Goal: Task Accomplishment & Management: Complete application form

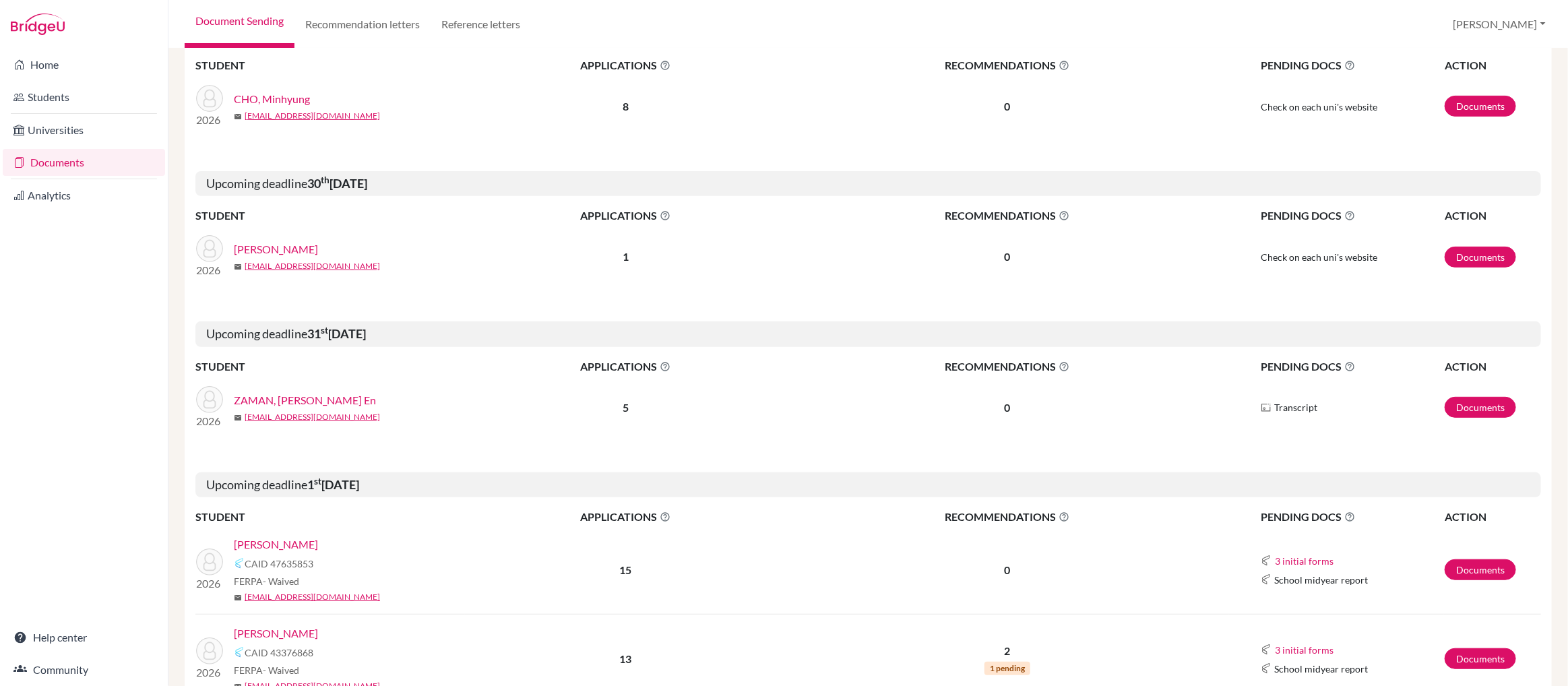
scroll to position [291, 0]
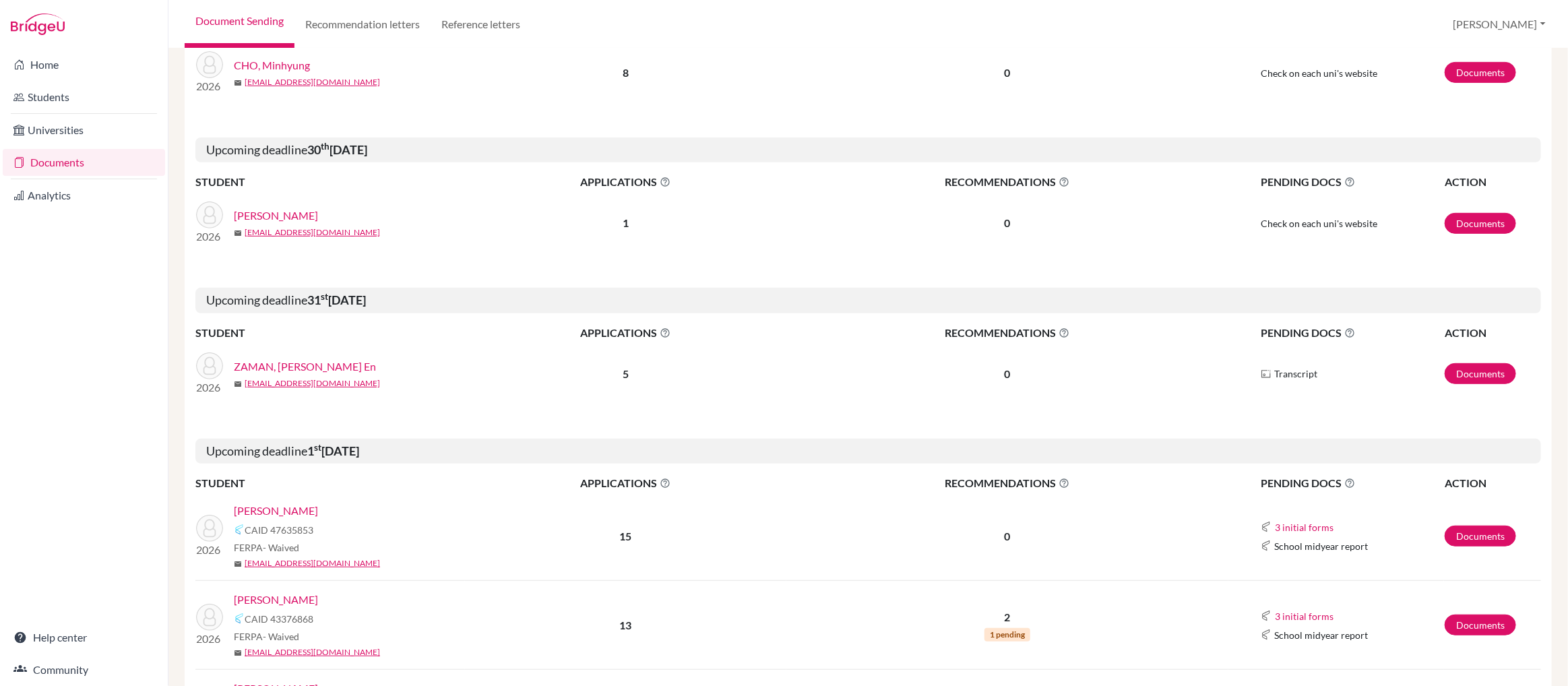
click at [258, 512] on link "[PERSON_NAME]" at bounding box center [275, 511] width 84 height 16
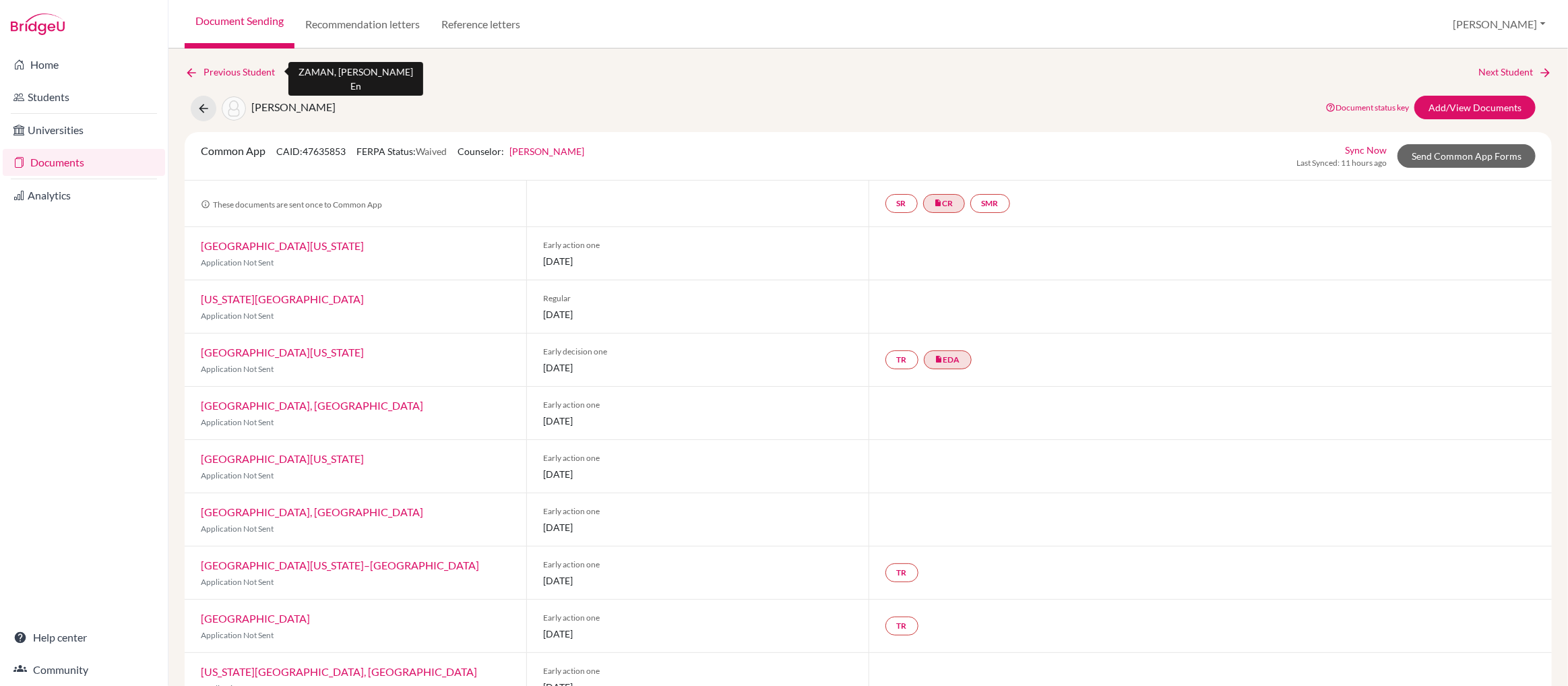
click at [214, 71] on link "Previous Student" at bounding box center [235, 72] width 101 height 15
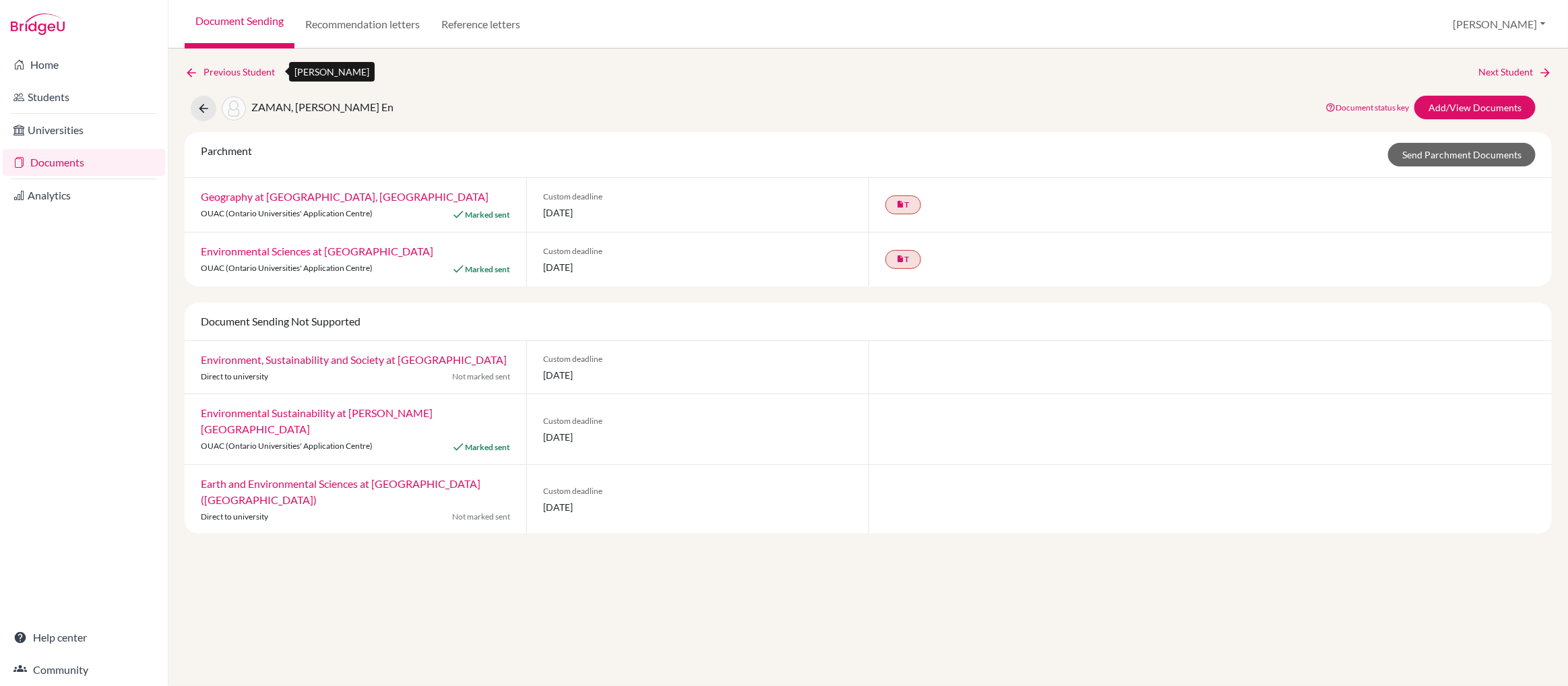
click at [214, 71] on link "Previous Student" at bounding box center [235, 72] width 101 height 15
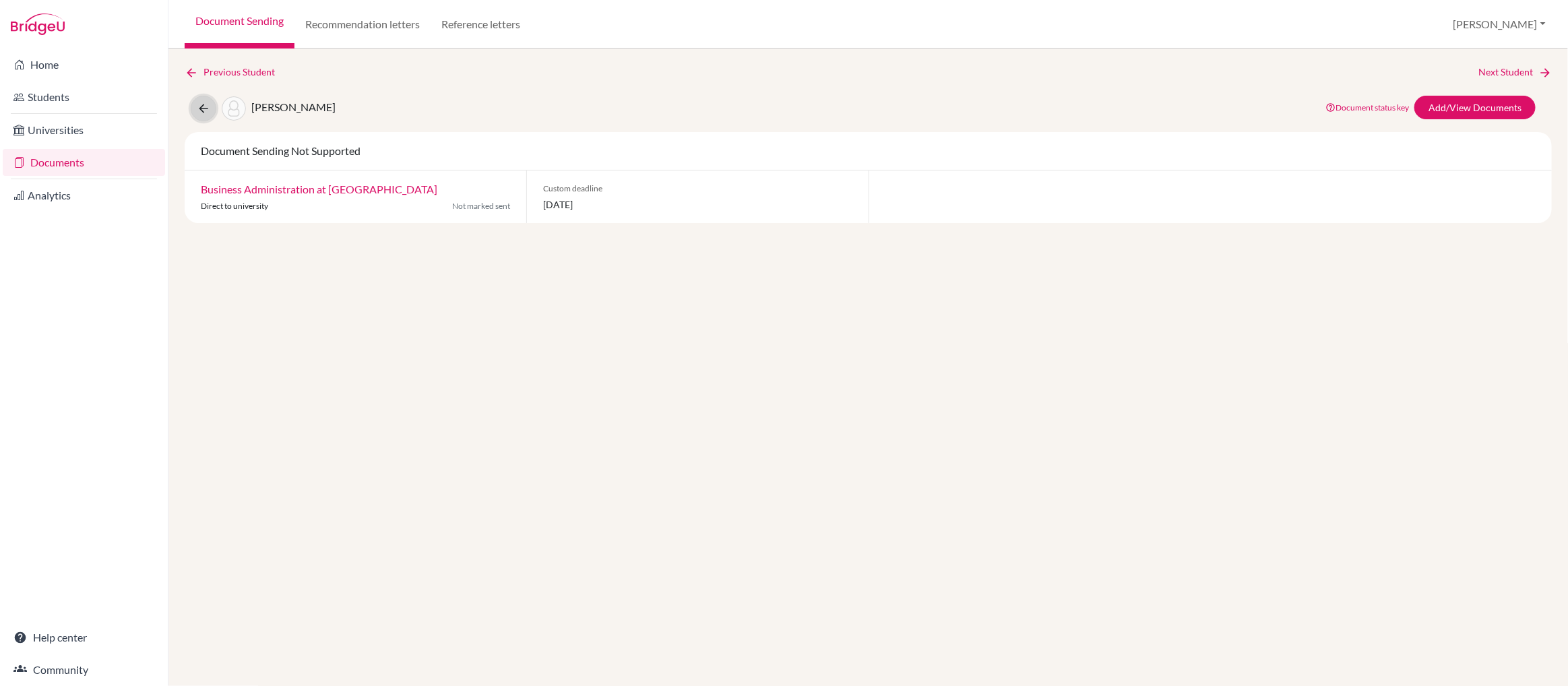
click at [207, 106] on icon at bounding box center [203, 108] width 14 height 14
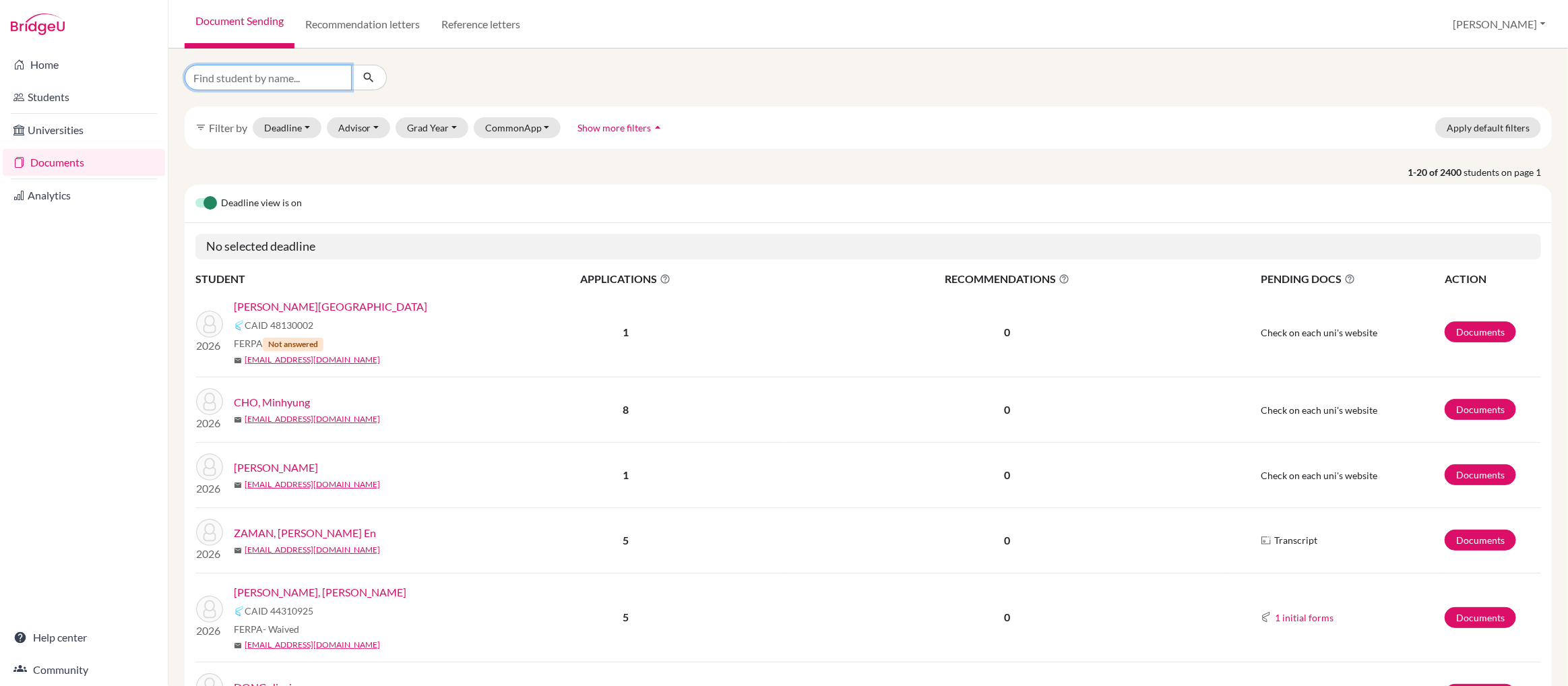
click at [230, 82] on input "Find student by name..." at bounding box center [268, 78] width 167 height 26
type input "aryan sharma"
click at [368, 78] on icon "submit" at bounding box center [368, 77] width 14 height 14
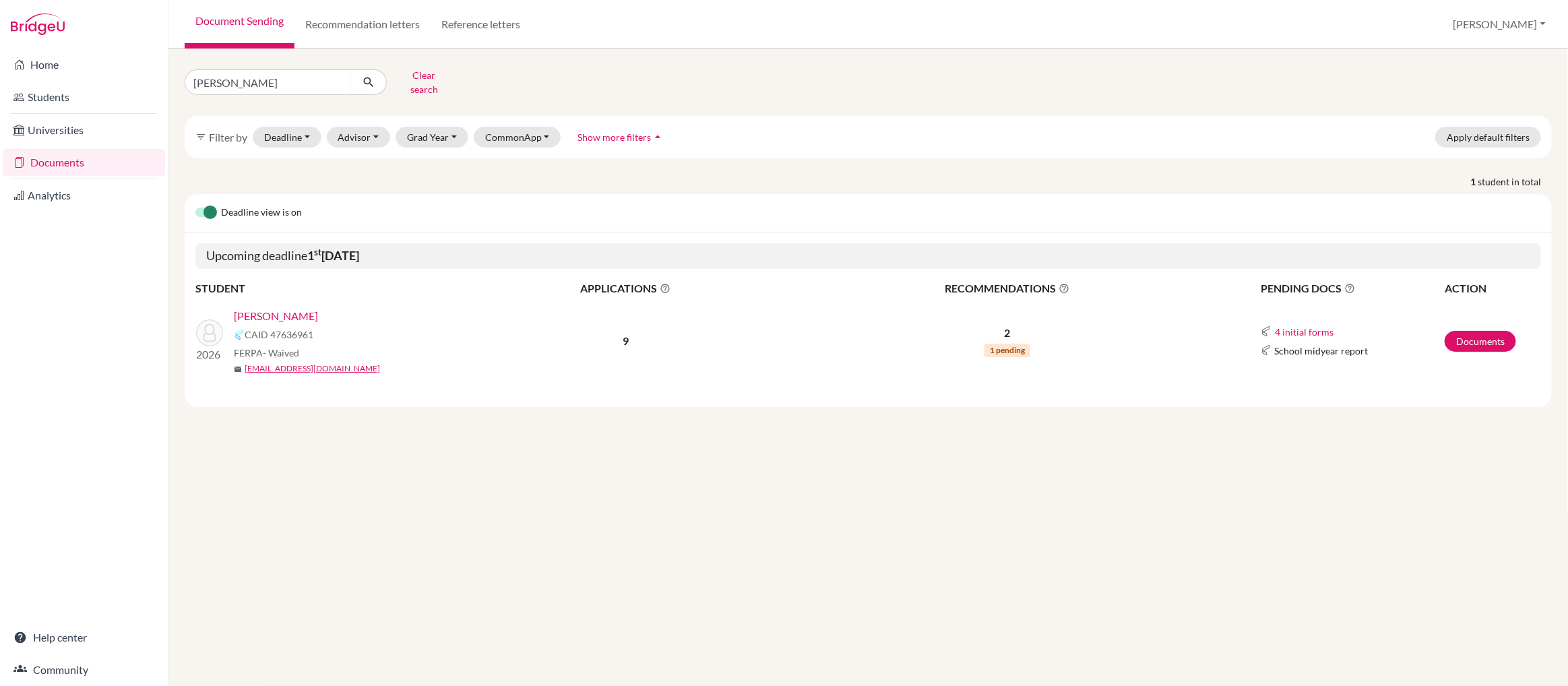
click at [297, 308] on link "SHARMA, Aryan" at bounding box center [275, 316] width 84 height 16
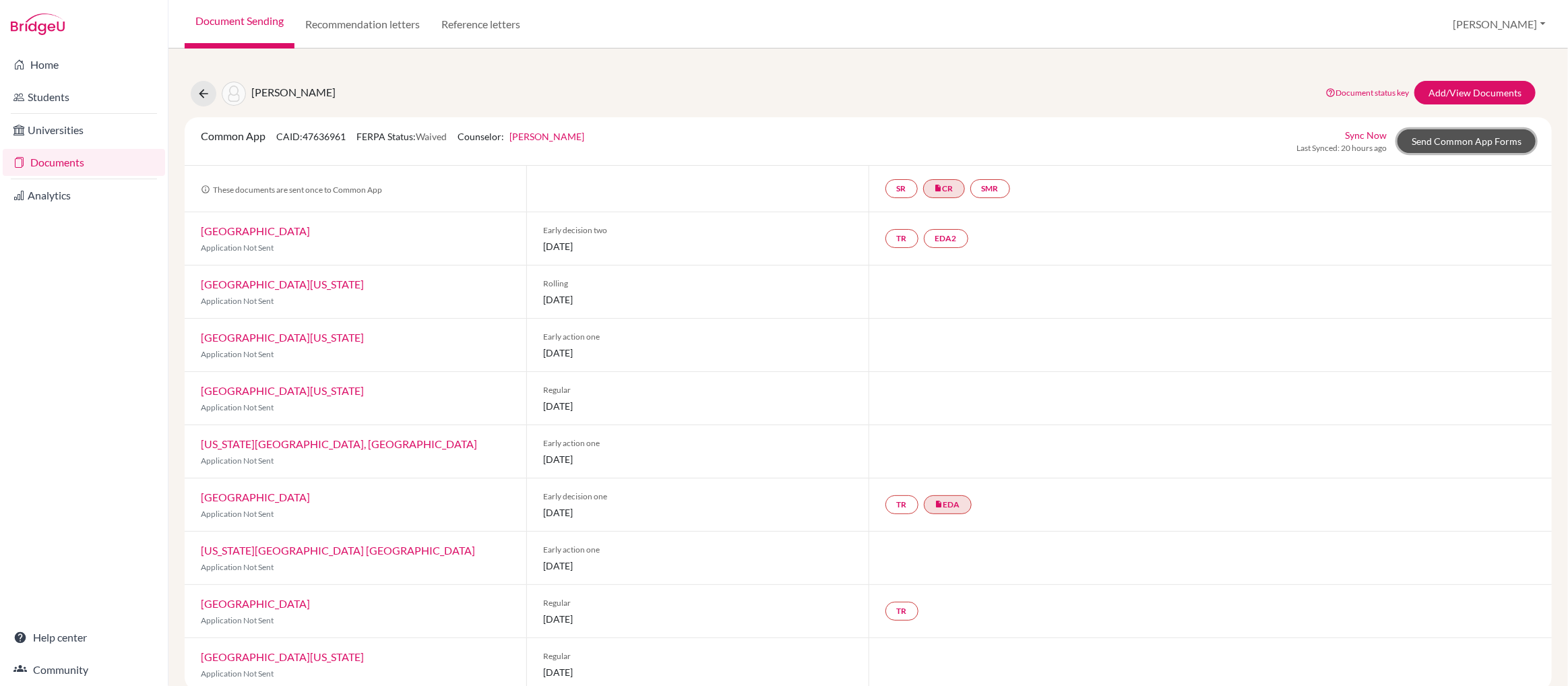
click at [1473, 138] on link "Send Common App Forms" at bounding box center [1466, 141] width 139 height 23
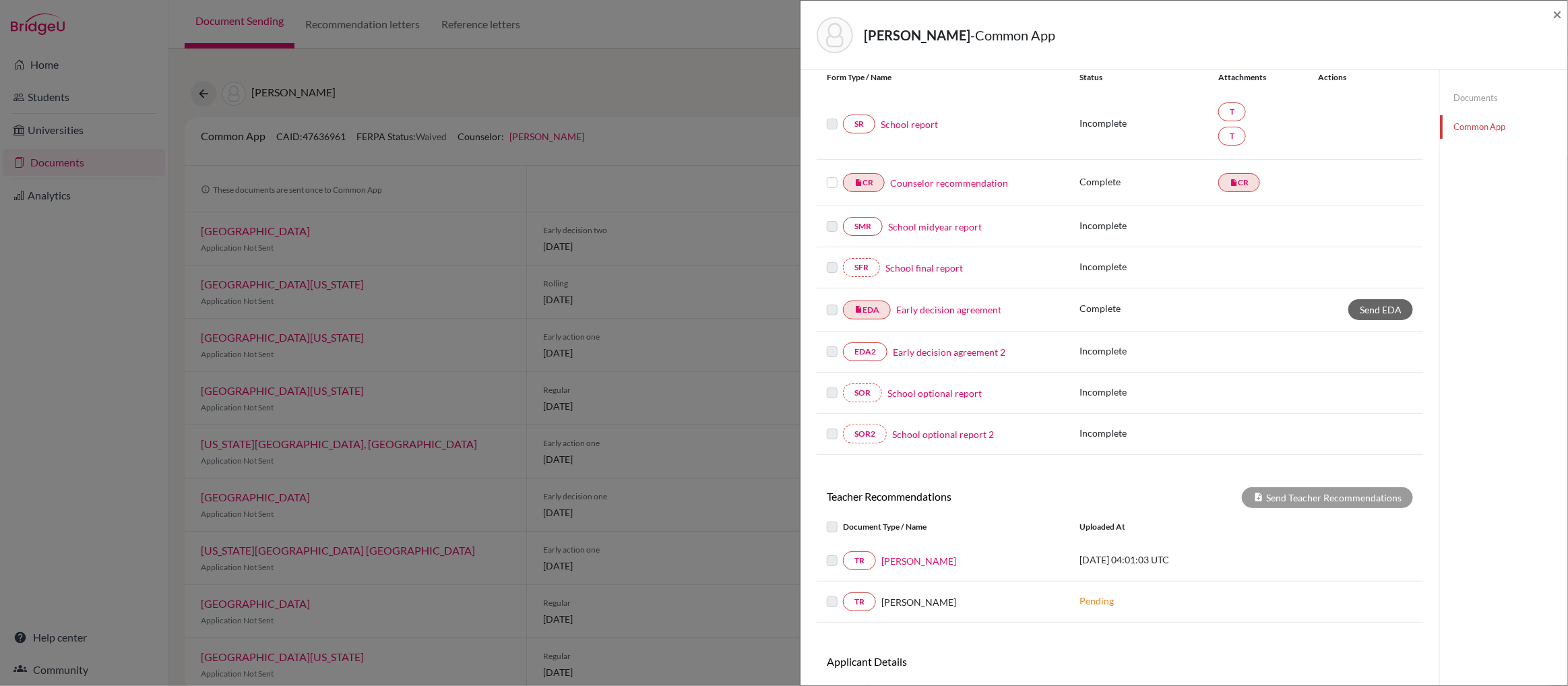
scroll to position [88, 0]
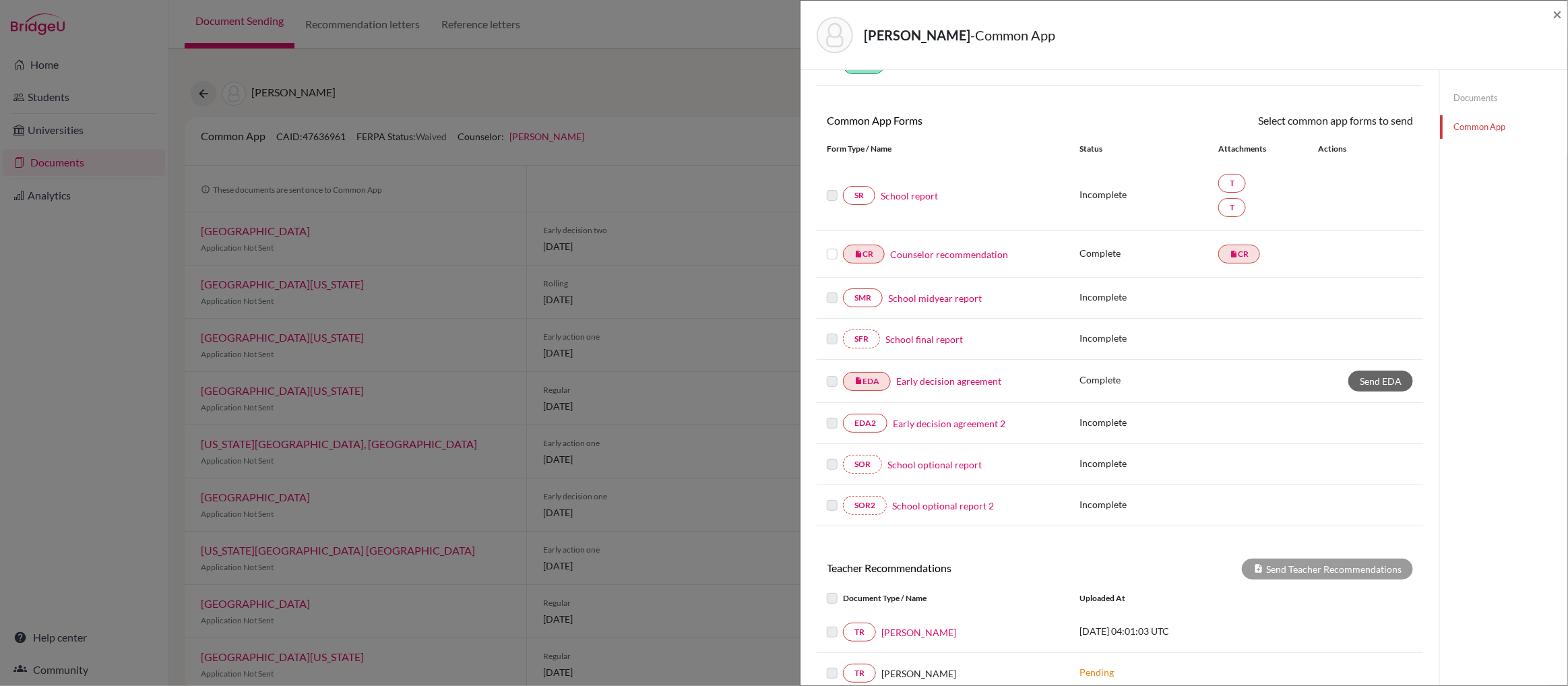
click at [921, 194] on link "School report" at bounding box center [910, 196] width 58 height 14
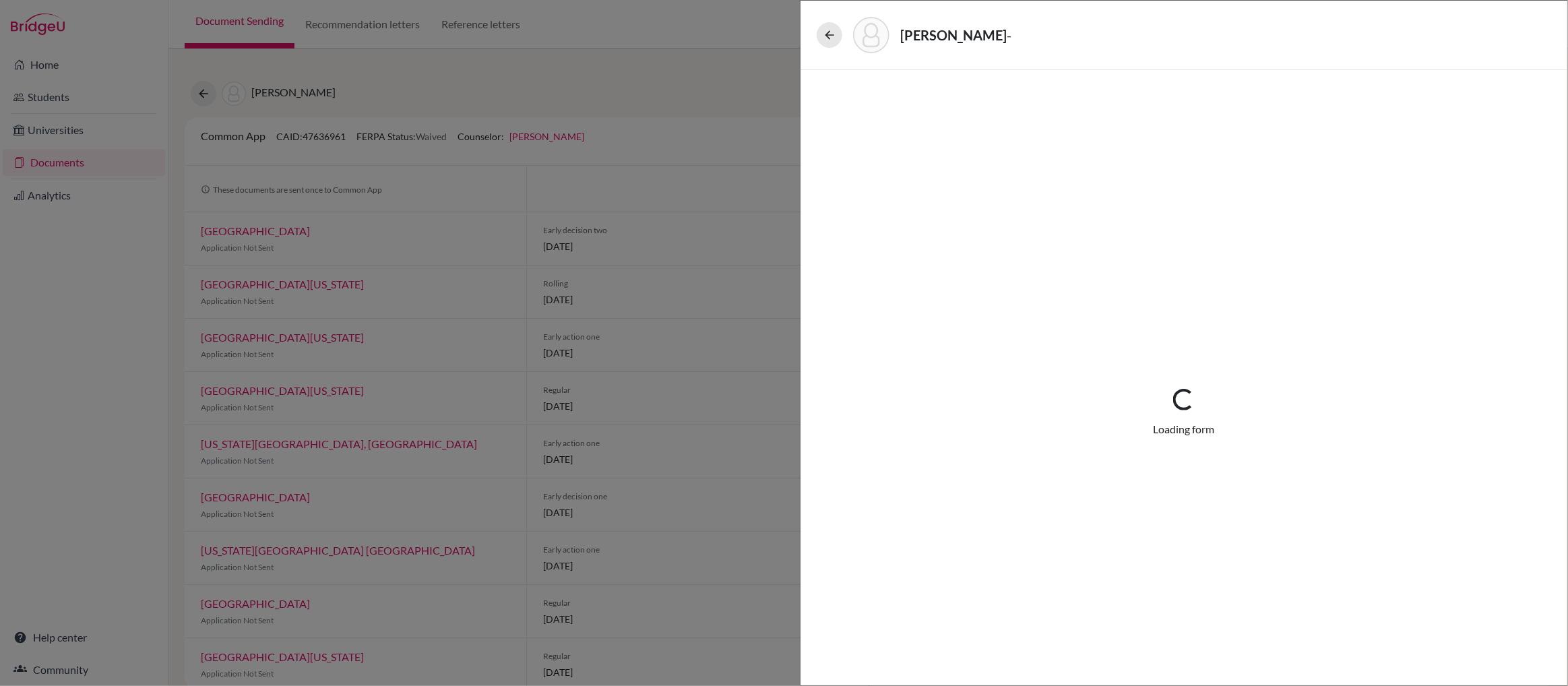
select select "4"
select select "679247"
select select "672599"
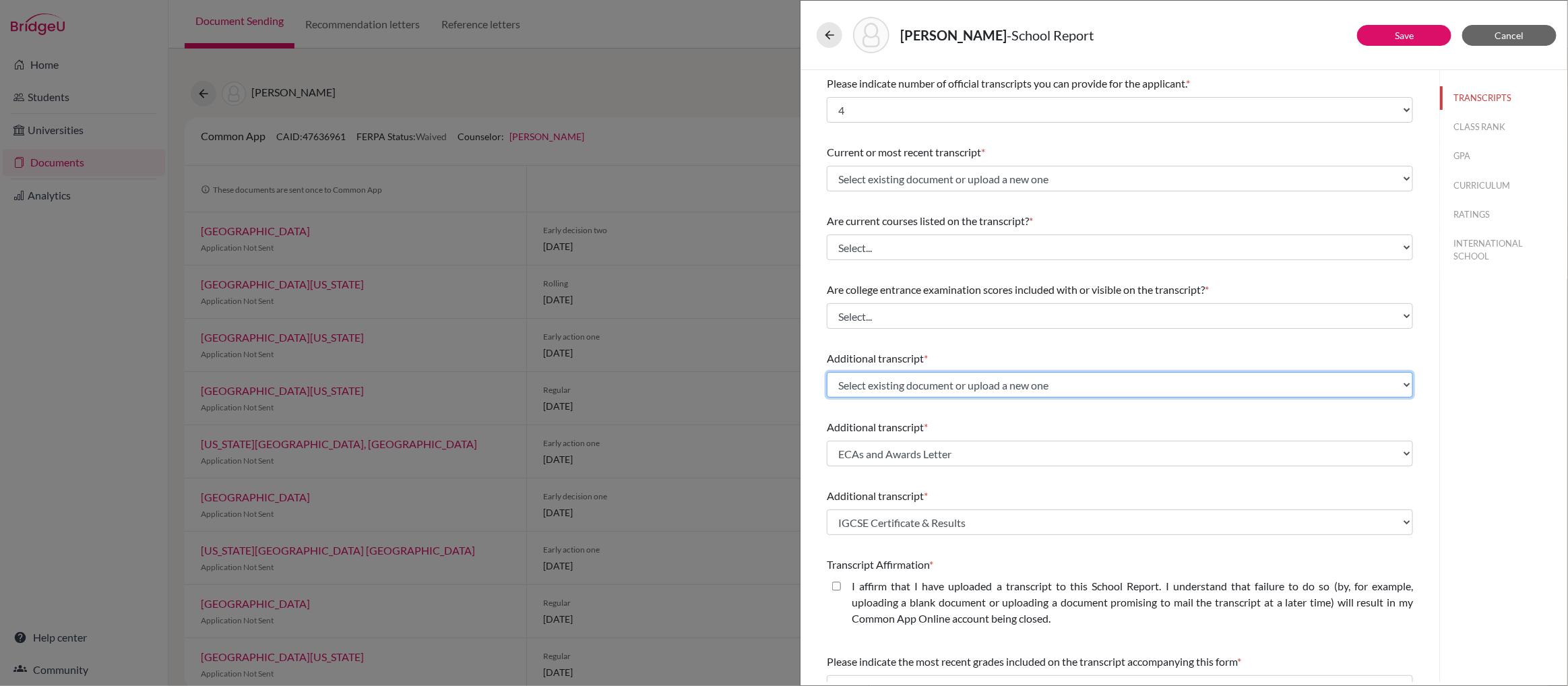
click at [1405, 385] on select "Select existing document or upload a new one IGCSE Certificate & Results ECAs a…" at bounding box center [1120, 385] width 586 height 26
select select "Upload New File"
click at [827, 372] on select "Select existing document or upload a new one IGCSE Certificate & Results ECAs a…" at bounding box center [1120, 385] width 586 height 26
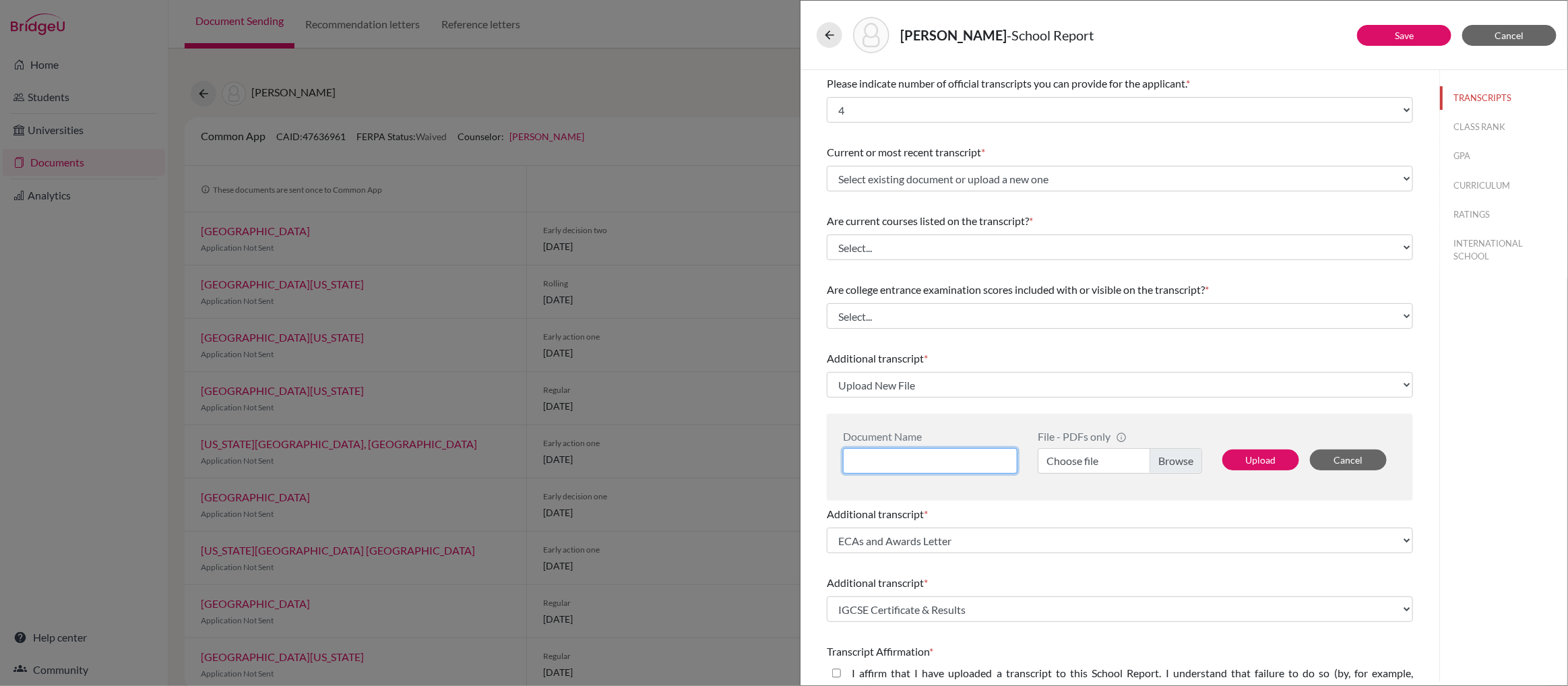
click at [921, 459] on input at bounding box center [931, 461] width 175 height 26
type input "IBDP Predicted Grades"
click at [1166, 464] on label "Choose file" at bounding box center [1120, 461] width 164 height 26
click at [1166, 464] on input "Choose file" at bounding box center [1120, 461] width 164 height 26
click at [1270, 459] on button "Upload" at bounding box center [1261, 459] width 77 height 21
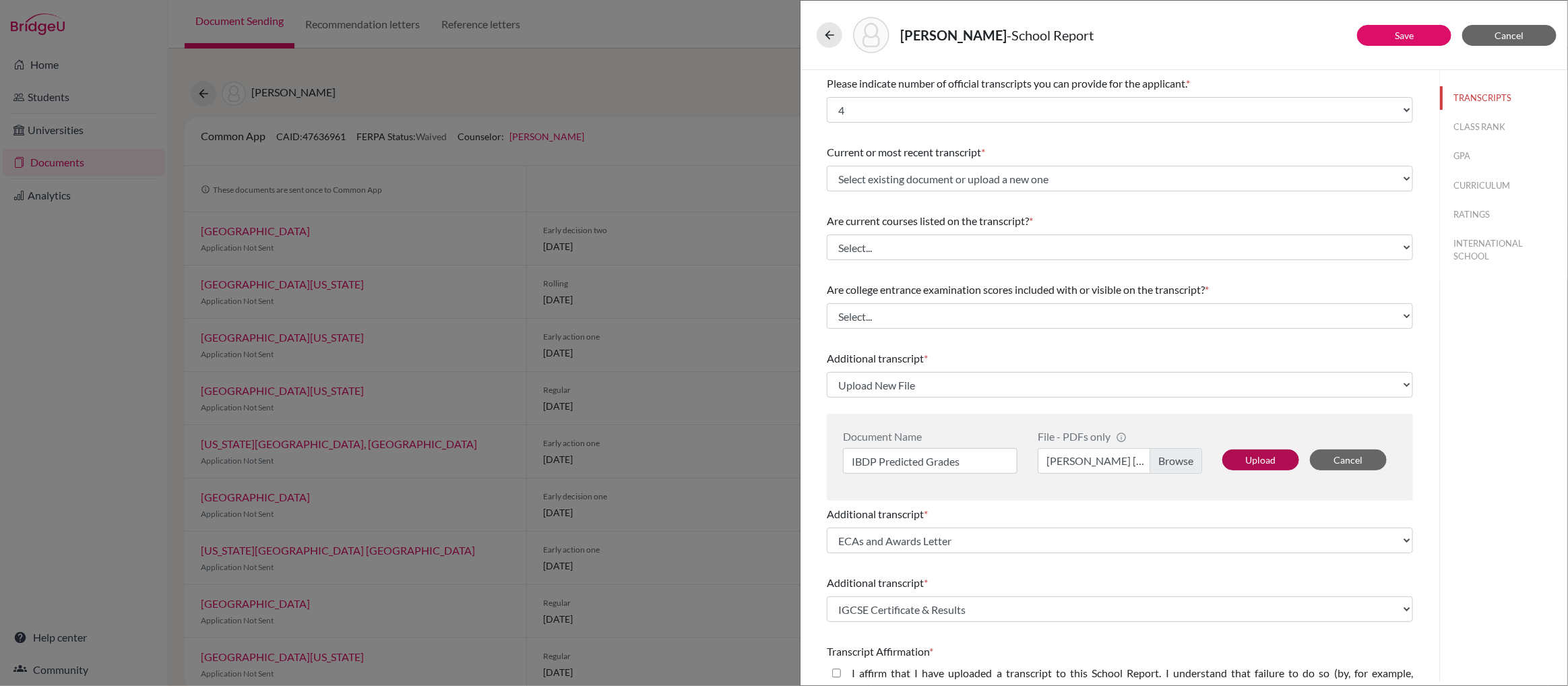
select select "688716"
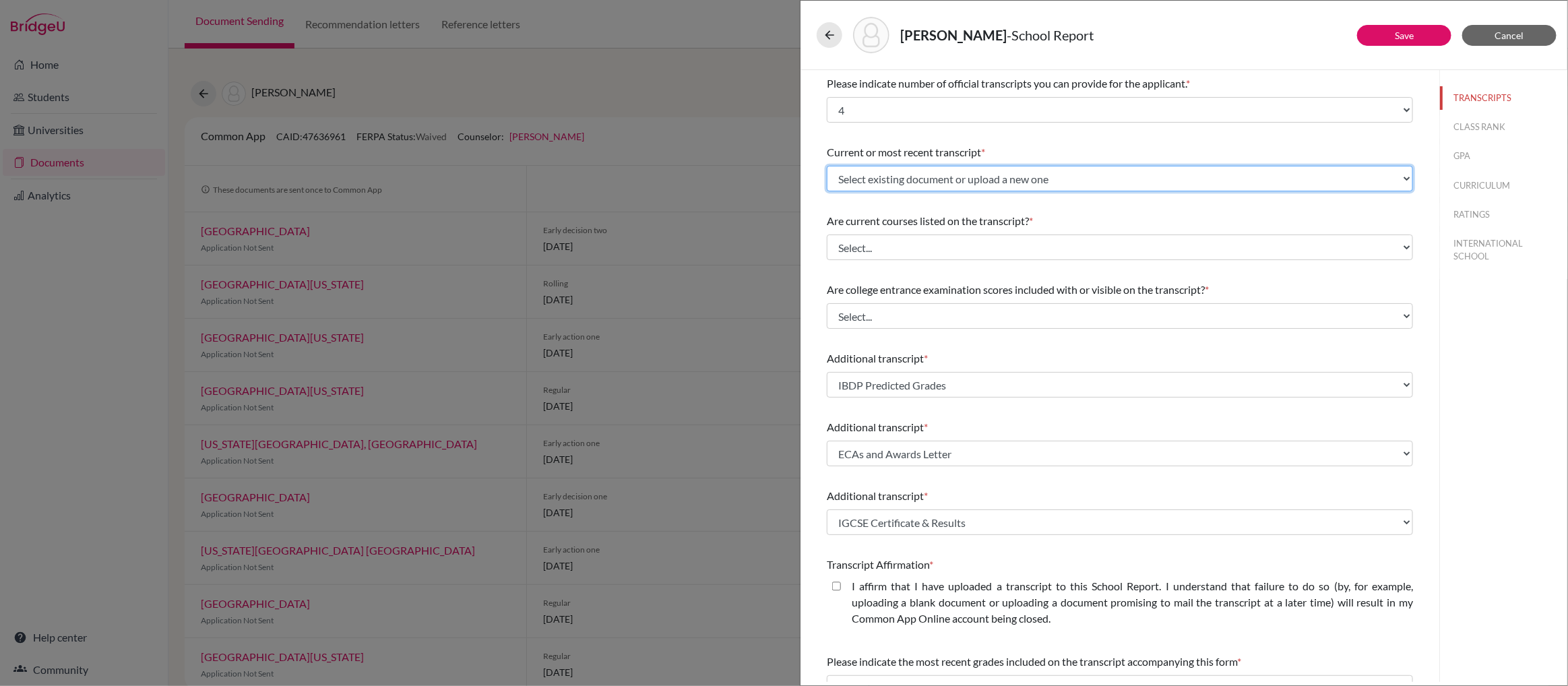
click at [1404, 178] on select "Select existing document or upload a new one IGCSE Certificate & Results ECAs a…" at bounding box center [1120, 179] width 586 height 26
select select "Upload New File"
click at [827, 166] on select "Select existing document or upload a new one IGCSE Certificate & Results ECAs a…" at bounding box center [1120, 179] width 586 height 26
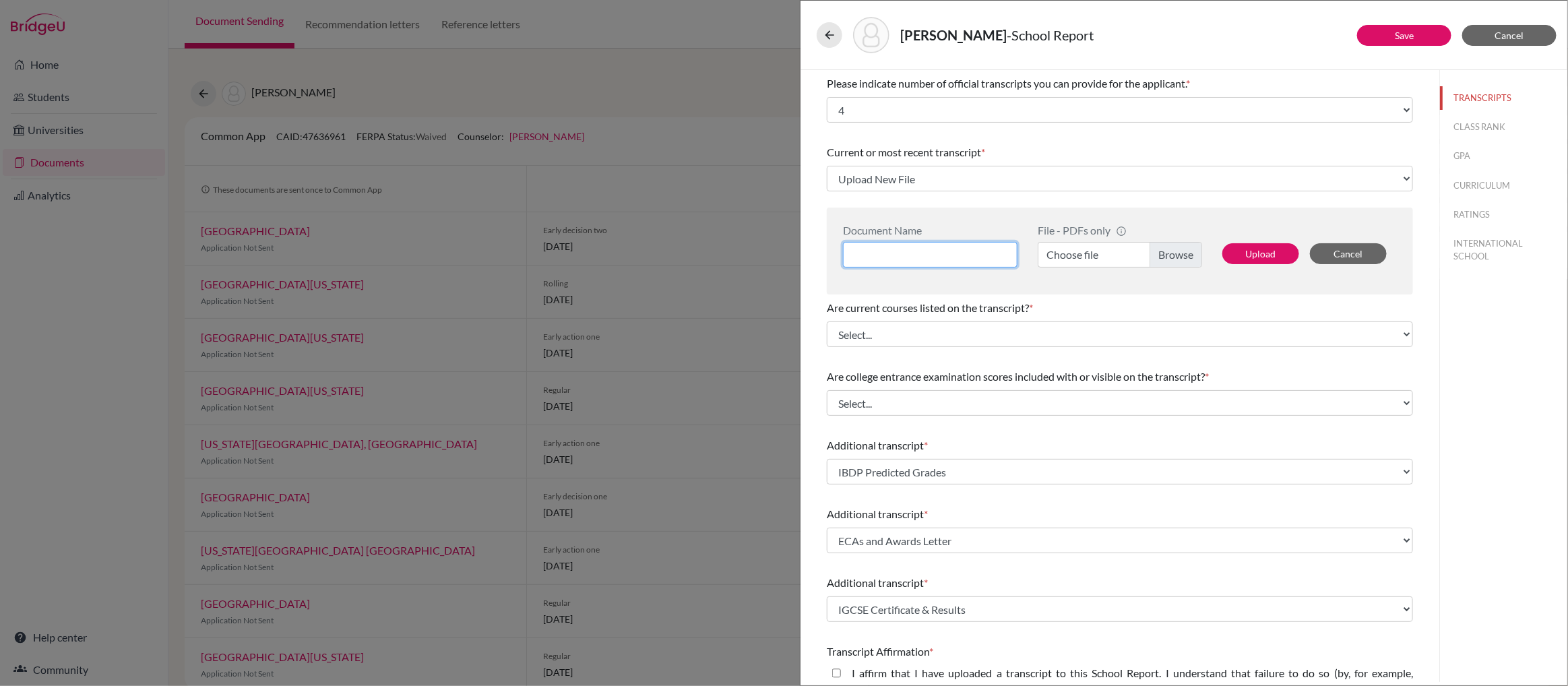
click at [898, 252] on input at bounding box center [931, 255] width 175 height 26
type input "G12 Q1 Transcript"
click at [1163, 254] on label "Choose file" at bounding box center [1120, 255] width 164 height 26
click at [1163, 254] on input "Choose file" at bounding box center [1120, 255] width 164 height 26
click at [1264, 249] on button "Upload" at bounding box center [1261, 254] width 77 height 21
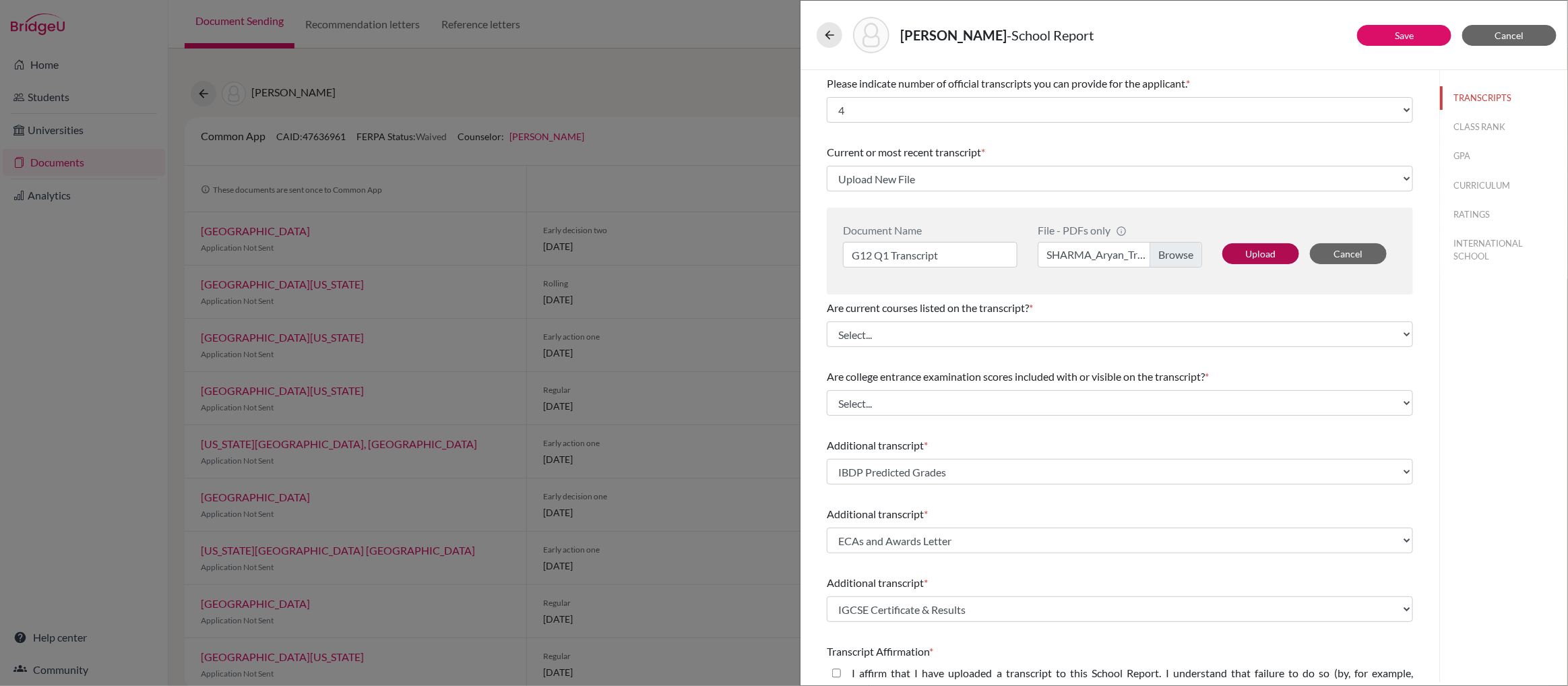
select select "688717"
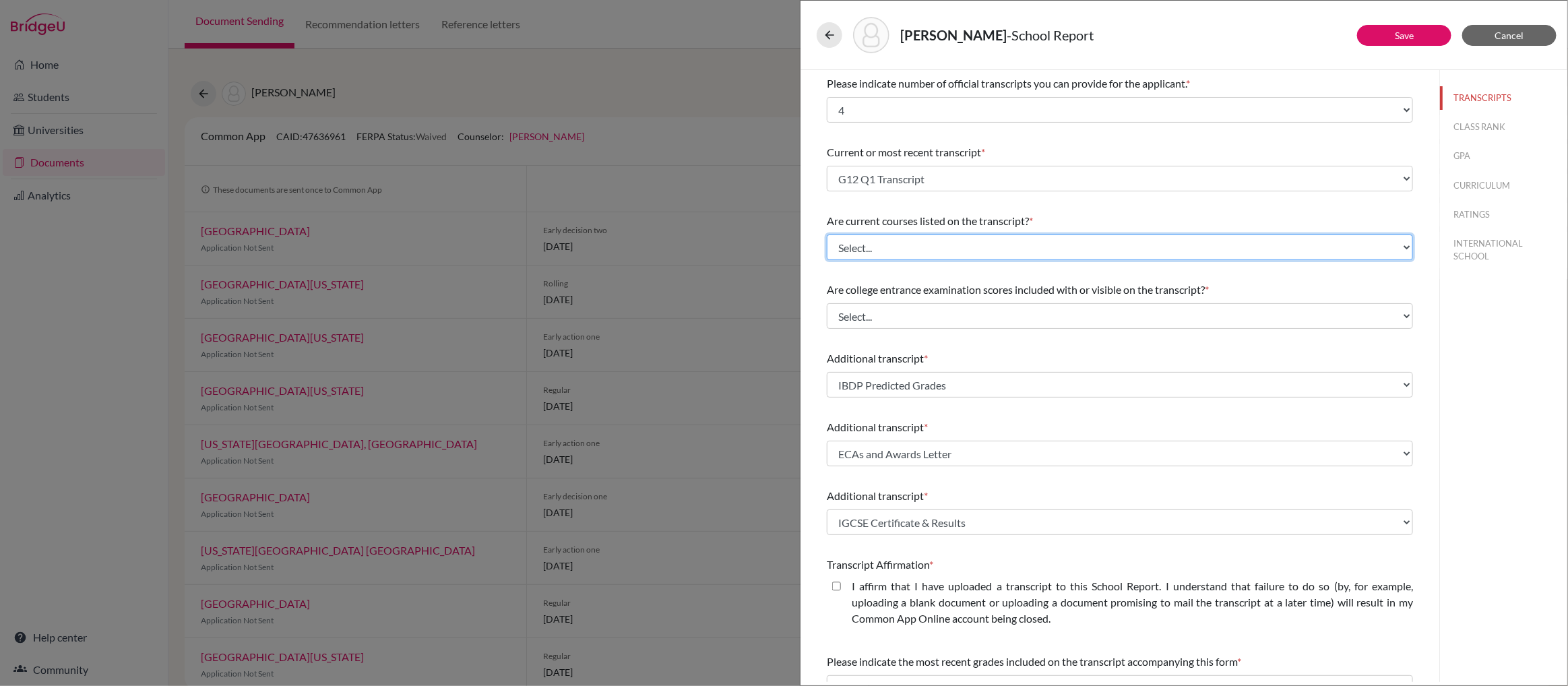
click at [1406, 249] on select "Select... Yes No" at bounding box center [1120, 247] width 586 height 26
select select "0"
click at [827, 235] on select "Select... Yes No" at bounding box center [1120, 247] width 586 height 26
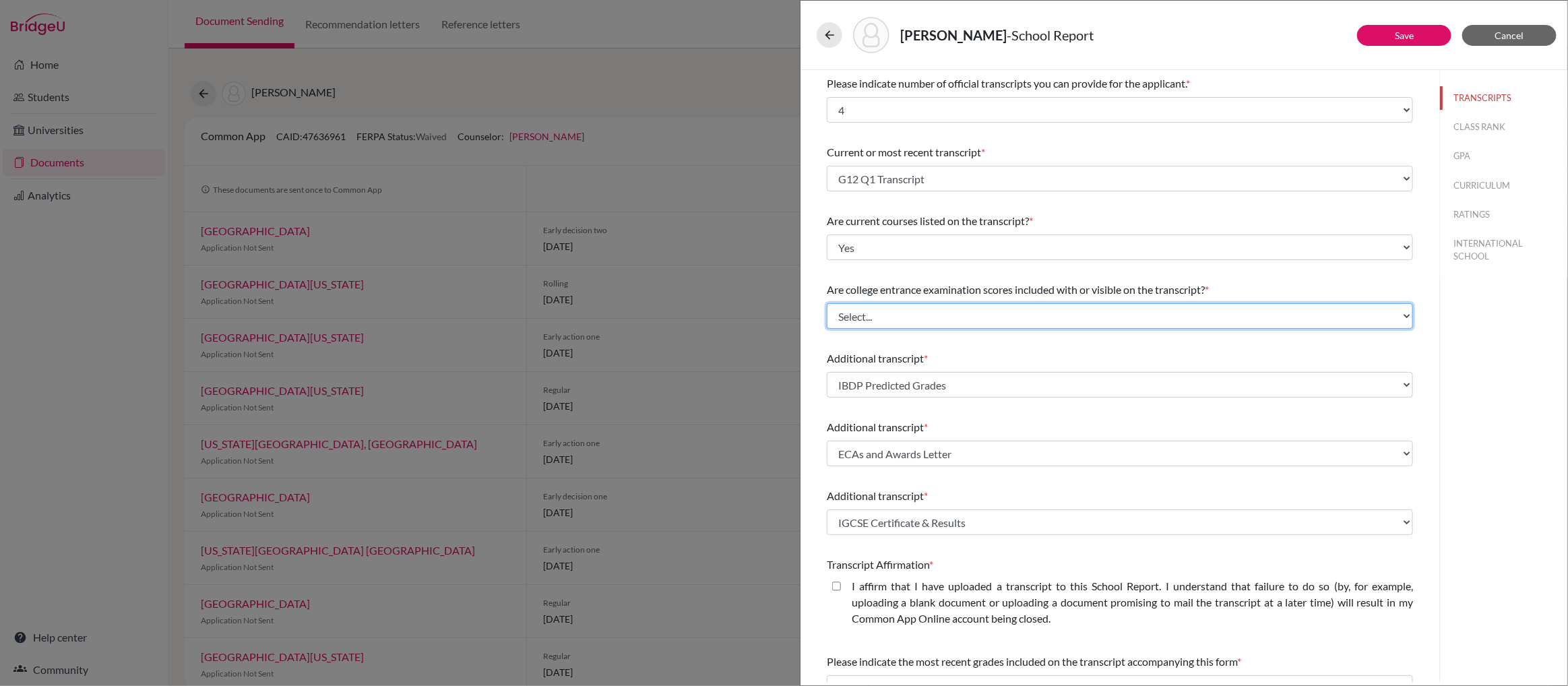
click at [1404, 314] on select "Select... Yes No" at bounding box center [1120, 316] width 586 height 26
select select "1"
click at [827, 303] on select "Select... Yes No" at bounding box center [1120, 316] width 586 height 26
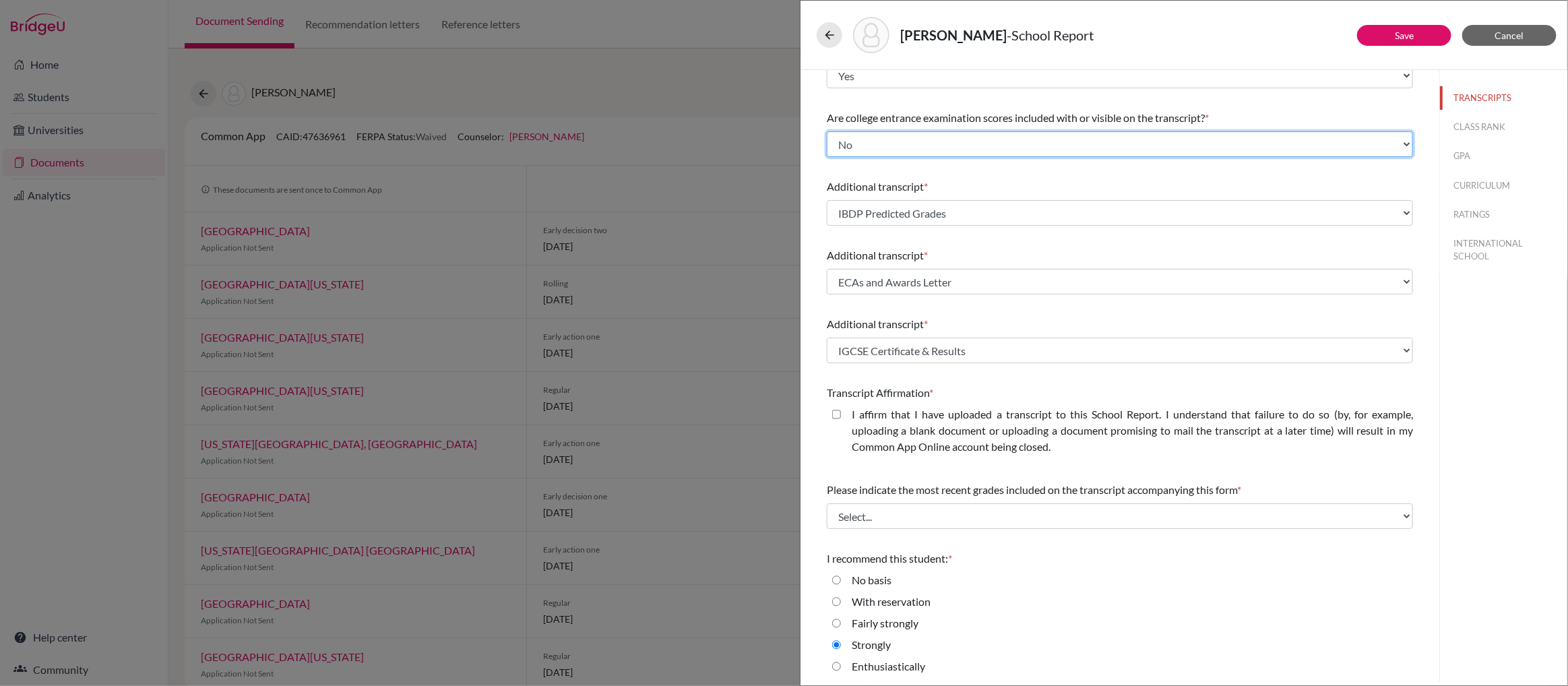
scroll to position [173, 0]
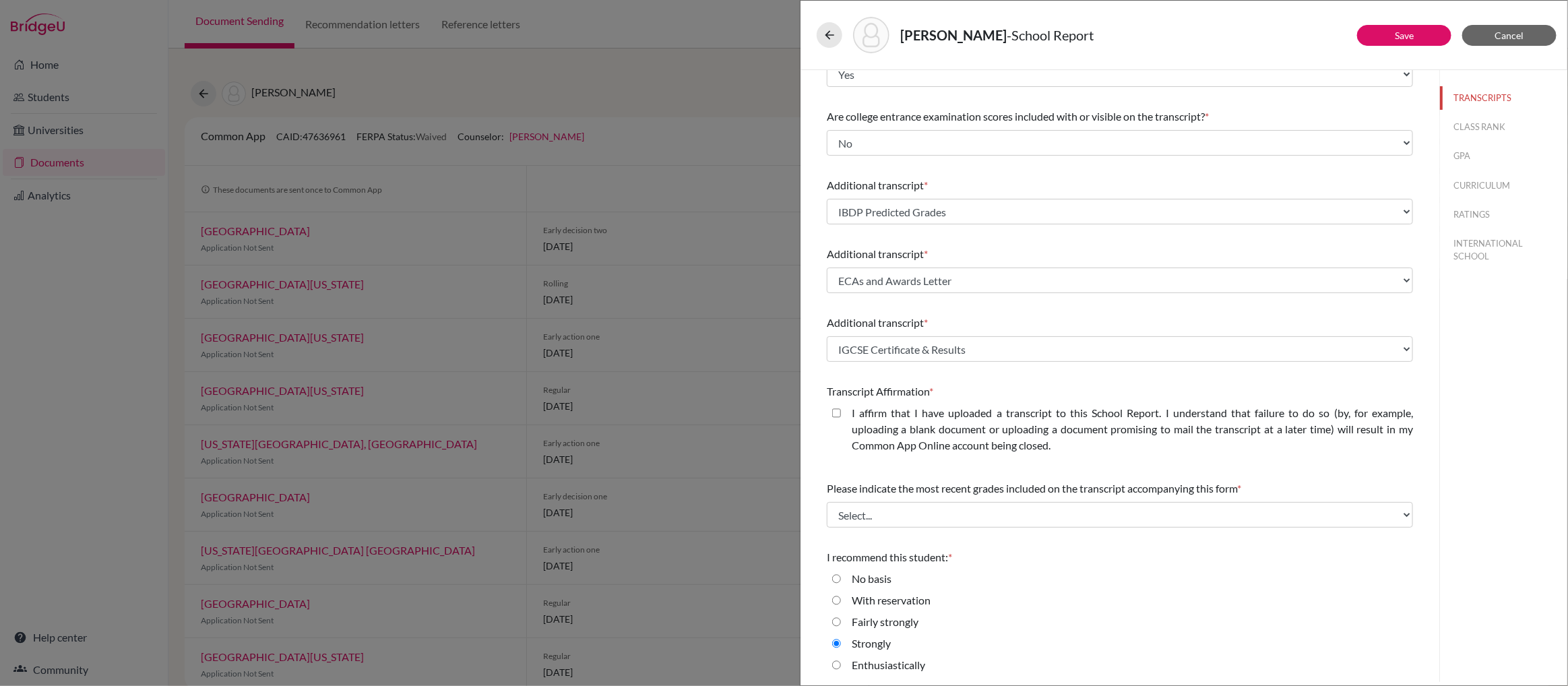
click at [837, 415] on closed\ "I affirm that I have uploaded a transcript to this School Report. I understand …" at bounding box center [836, 413] width 9 height 16
checkbox closed\ "true"
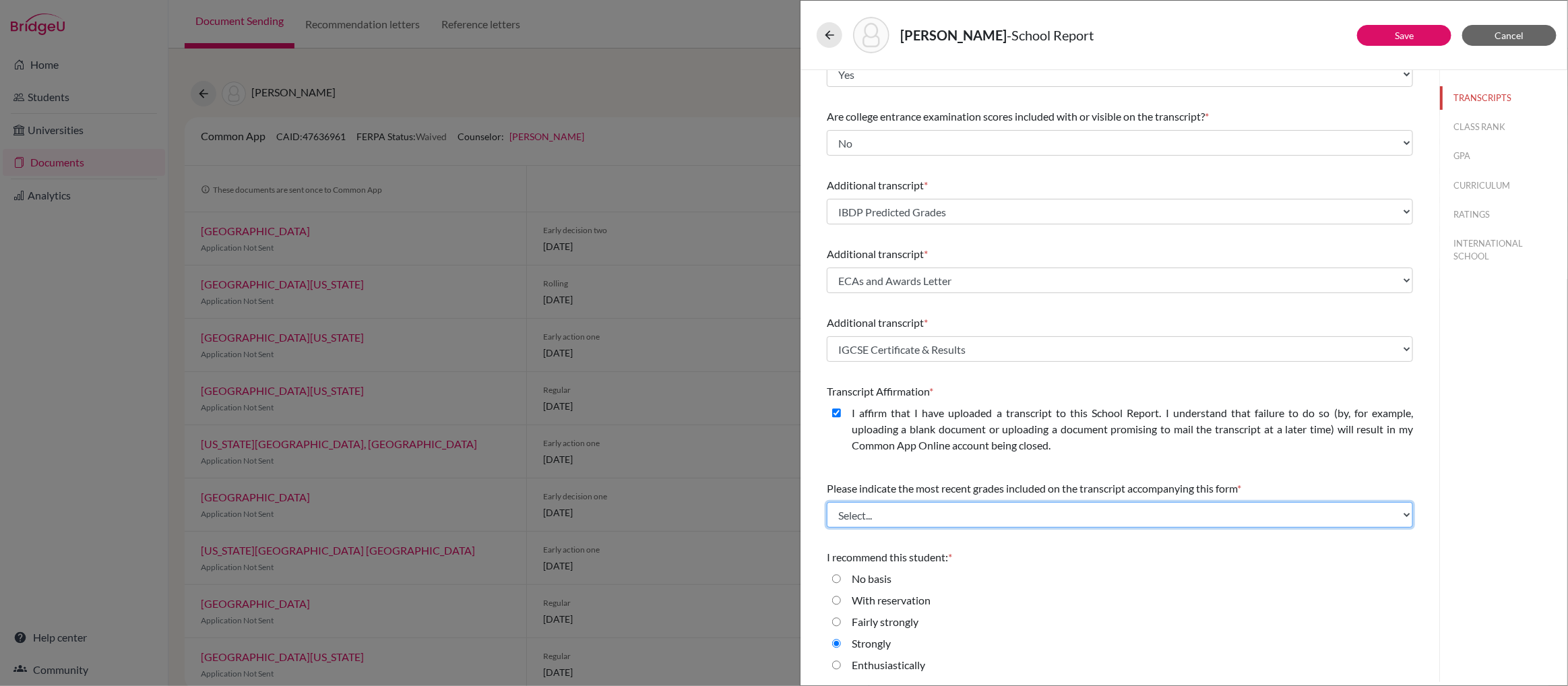
click at [1405, 513] on select "Select... Final junior year grades 1st Quarter senior year grades 2nd Quarter/1…" at bounding box center [1120, 515] width 586 height 26
select select "1"
click at [827, 502] on select "Select... Final junior year grades 1st Quarter senior year grades 2nd Quarter/1…" at bounding box center [1120, 515] width 586 height 26
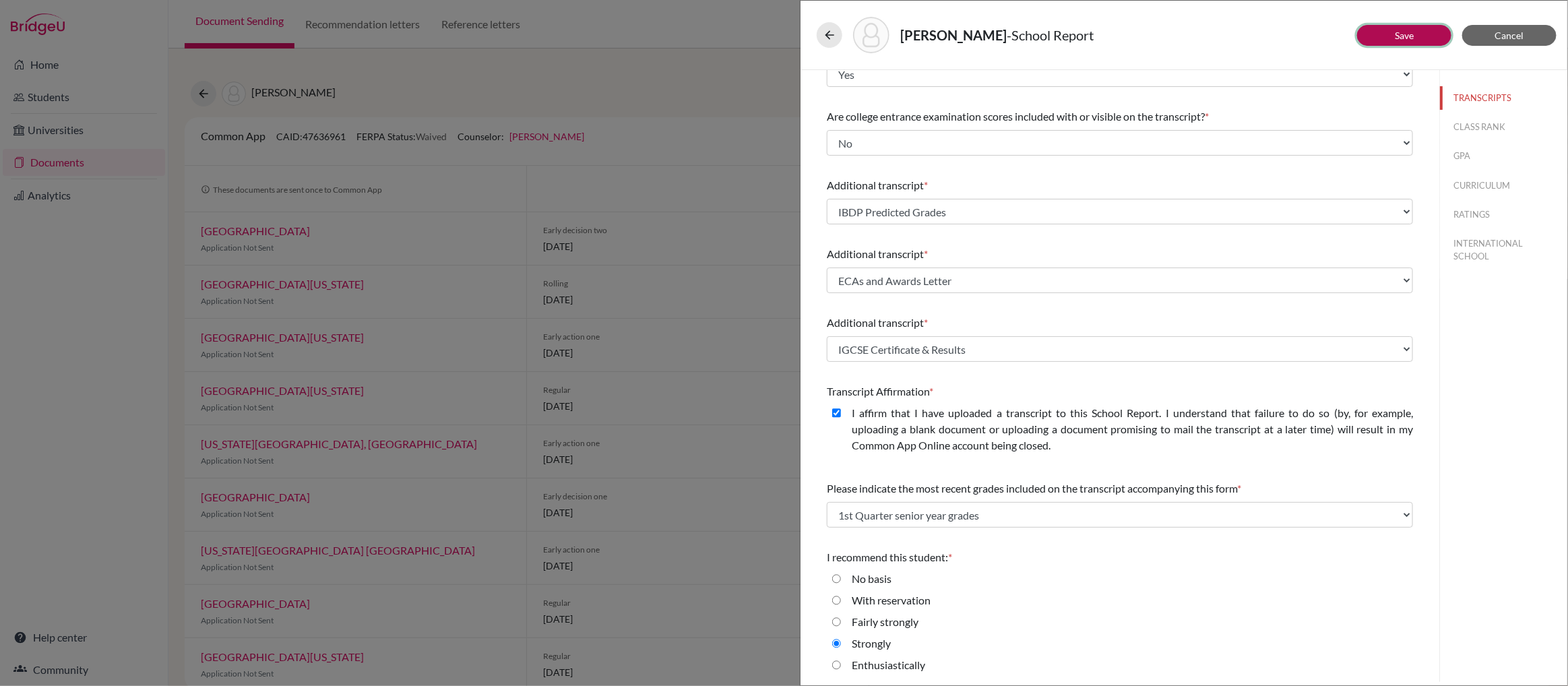
click at [1403, 34] on link "Save" at bounding box center [1405, 35] width 19 height 11
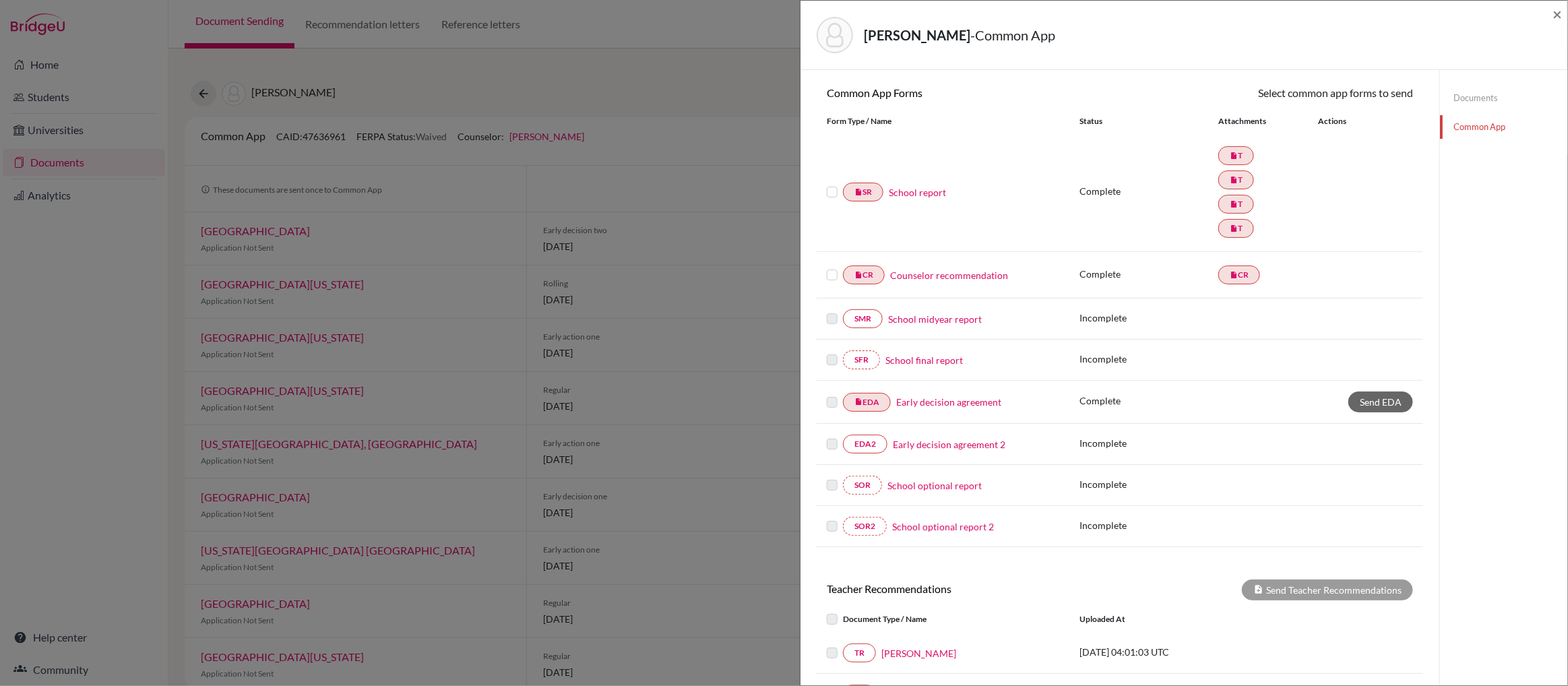
scroll to position [113, 0]
click at [1559, 13] on span "×" at bounding box center [1558, 14] width 10 height 19
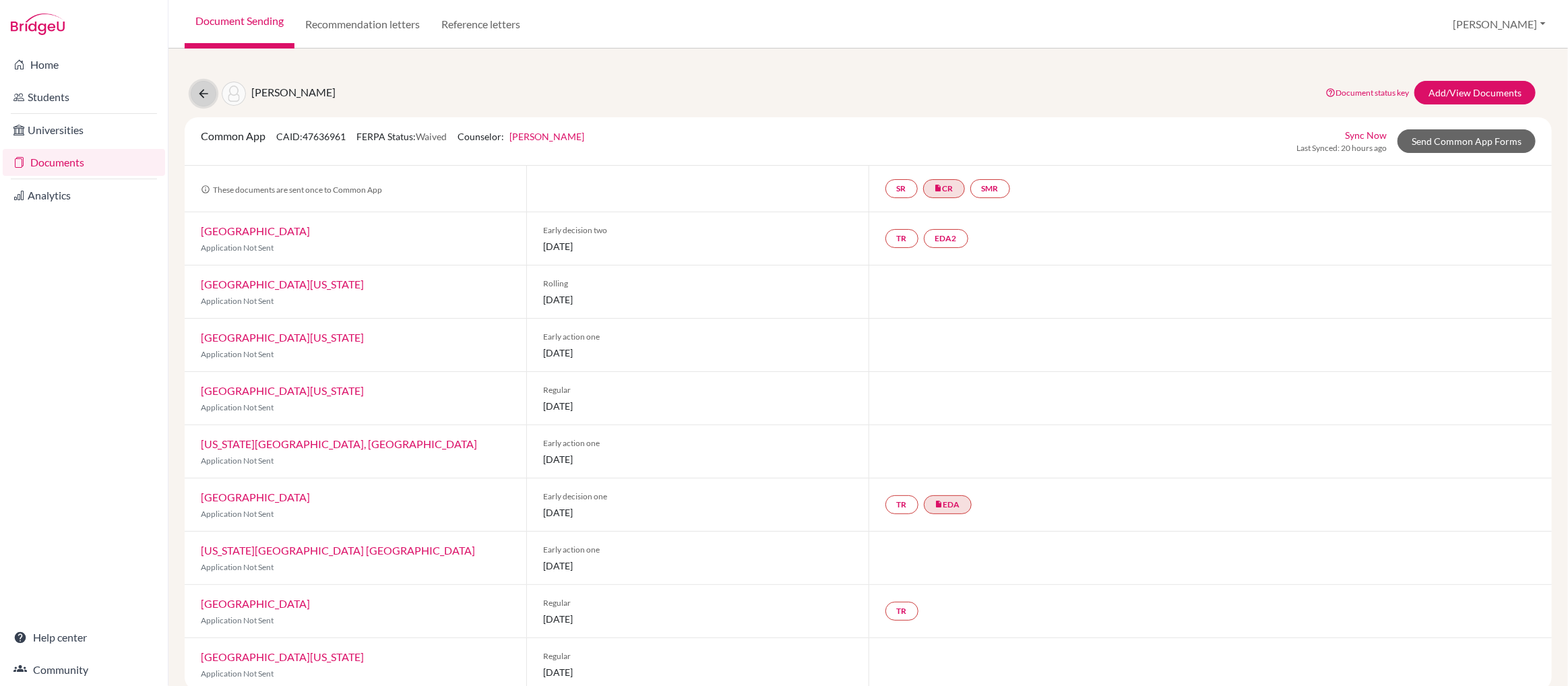
click at [204, 95] on icon at bounding box center [203, 94] width 14 height 14
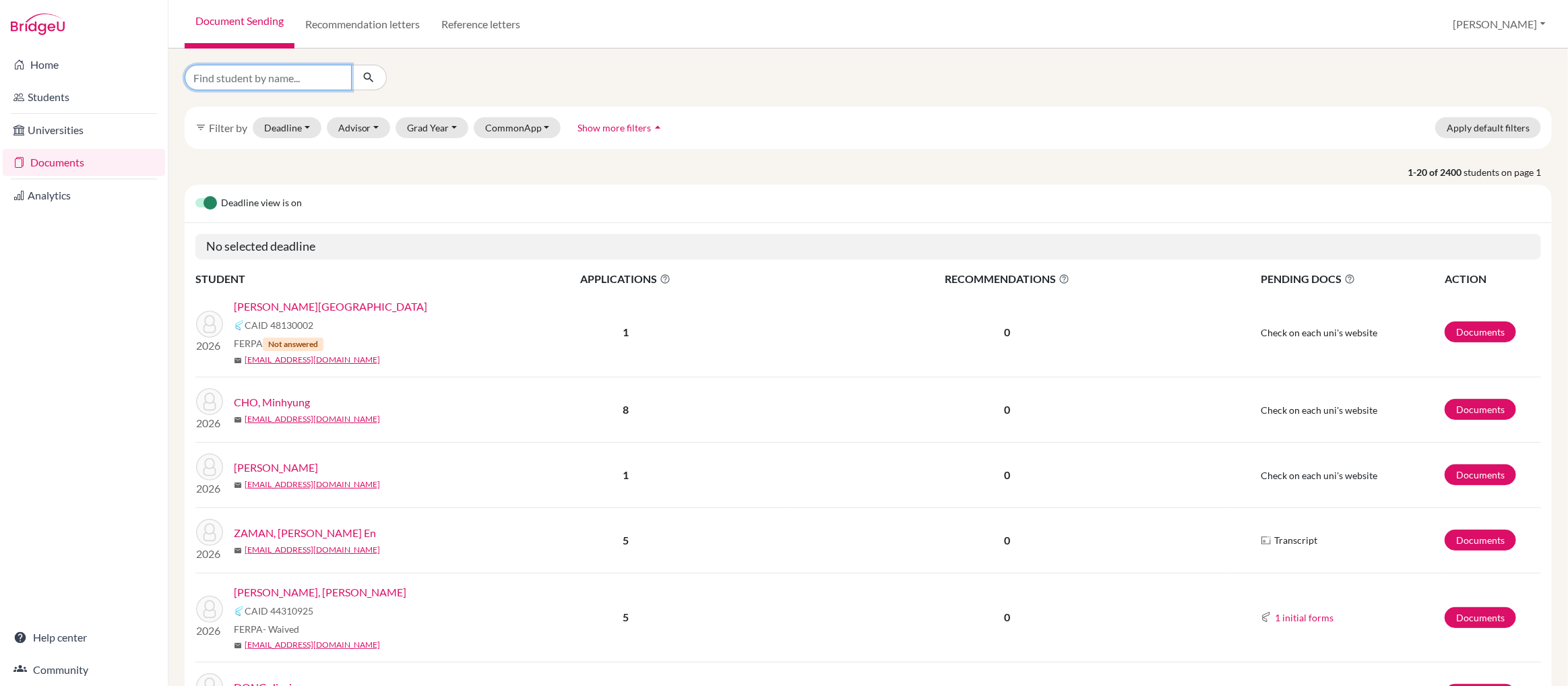
click at [230, 78] on input "Find student by name..." at bounding box center [268, 78] width 167 height 26
type input "siyu chen"
click at [369, 77] on icon "submit" at bounding box center [368, 77] width 14 height 14
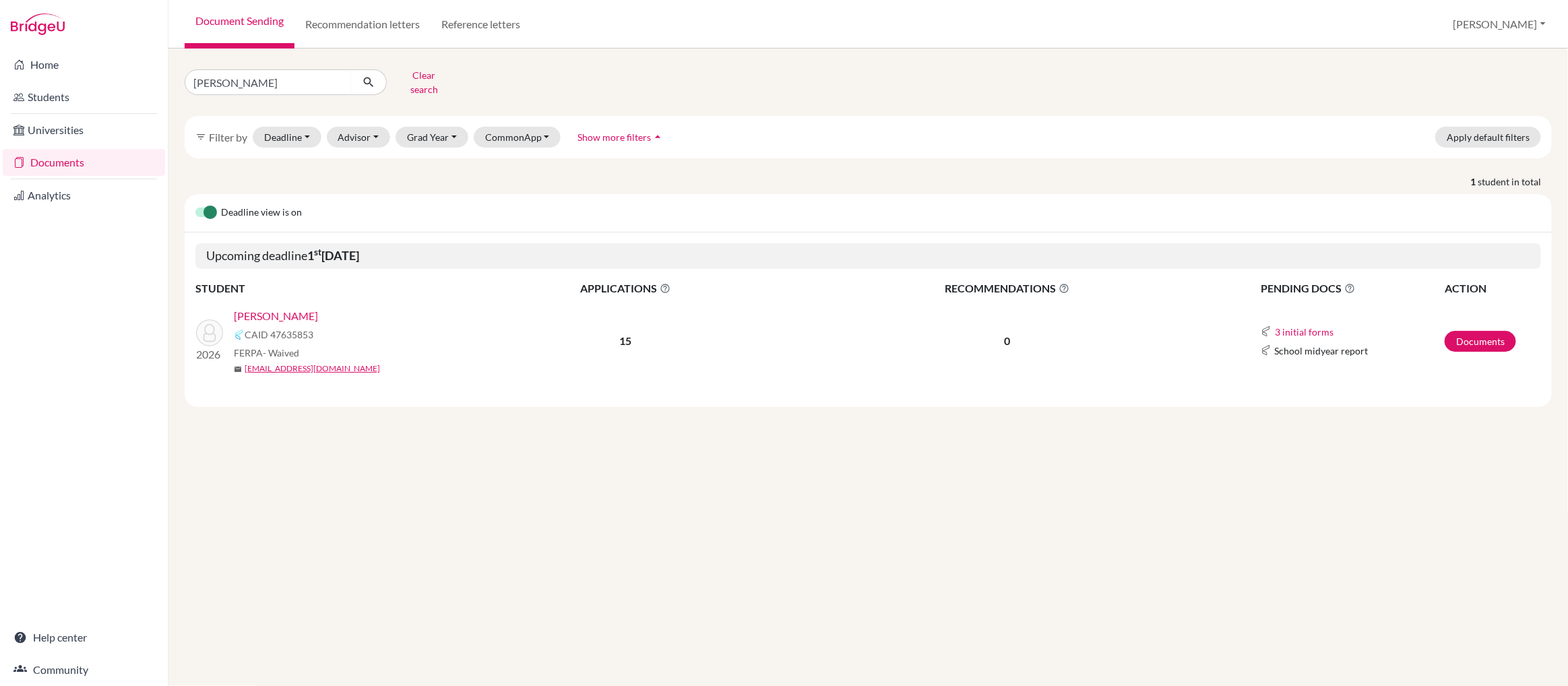
click at [253, 308] on link "[PERSON_NAME]" at bounding box center [275, 316] width 84 height 16
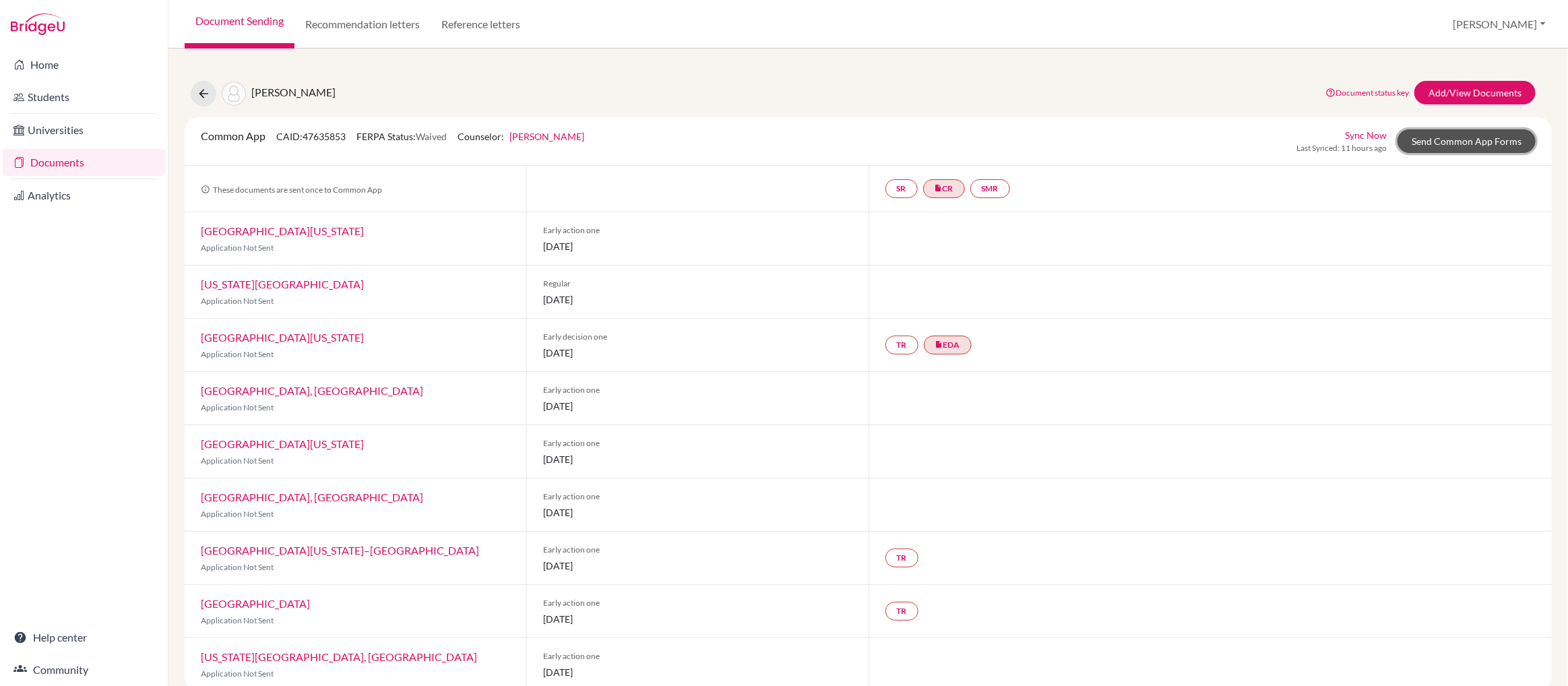
click at [1430, 142] on link "Send Common App Forms" at bounding box center [1466, 141] width 139 height 23
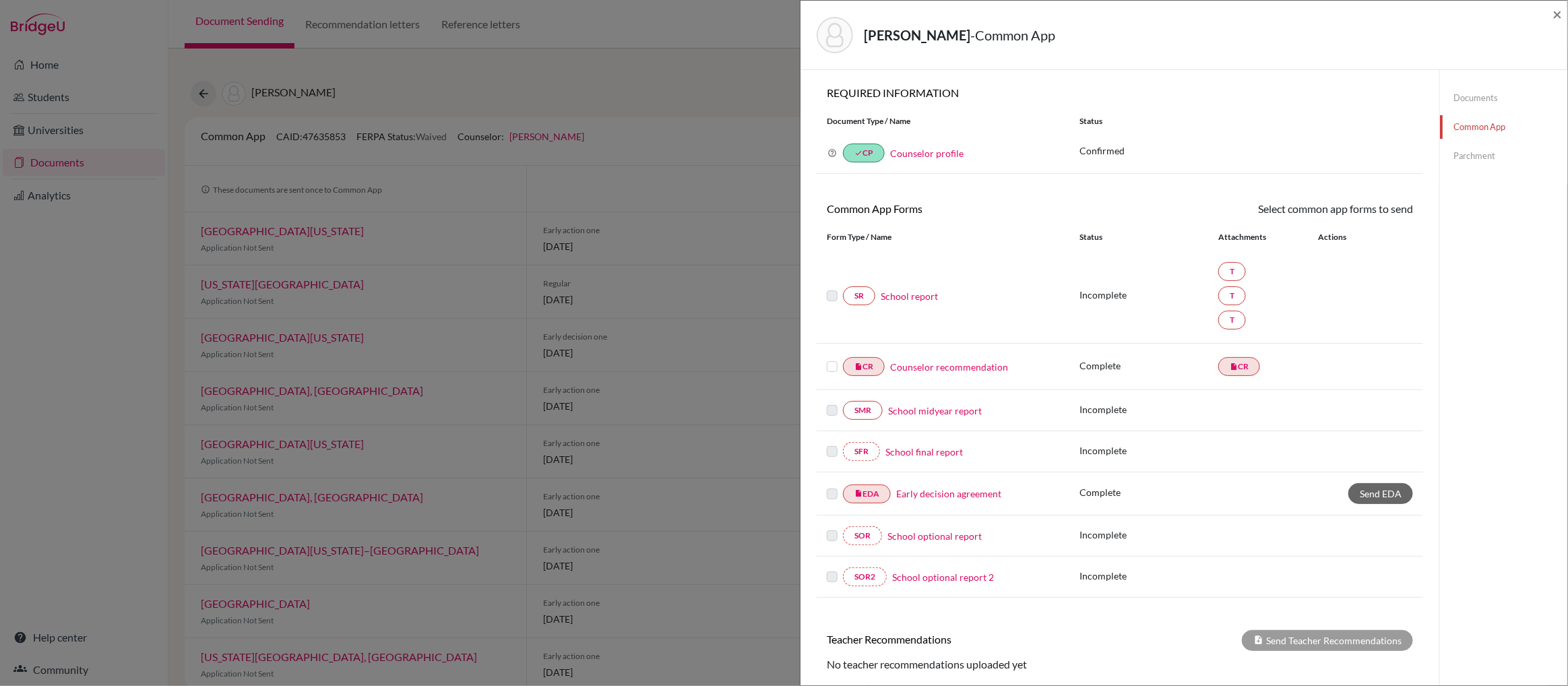
click at [891, 295] on link "School report" at bounding box center [910, 296] width 58 height 14
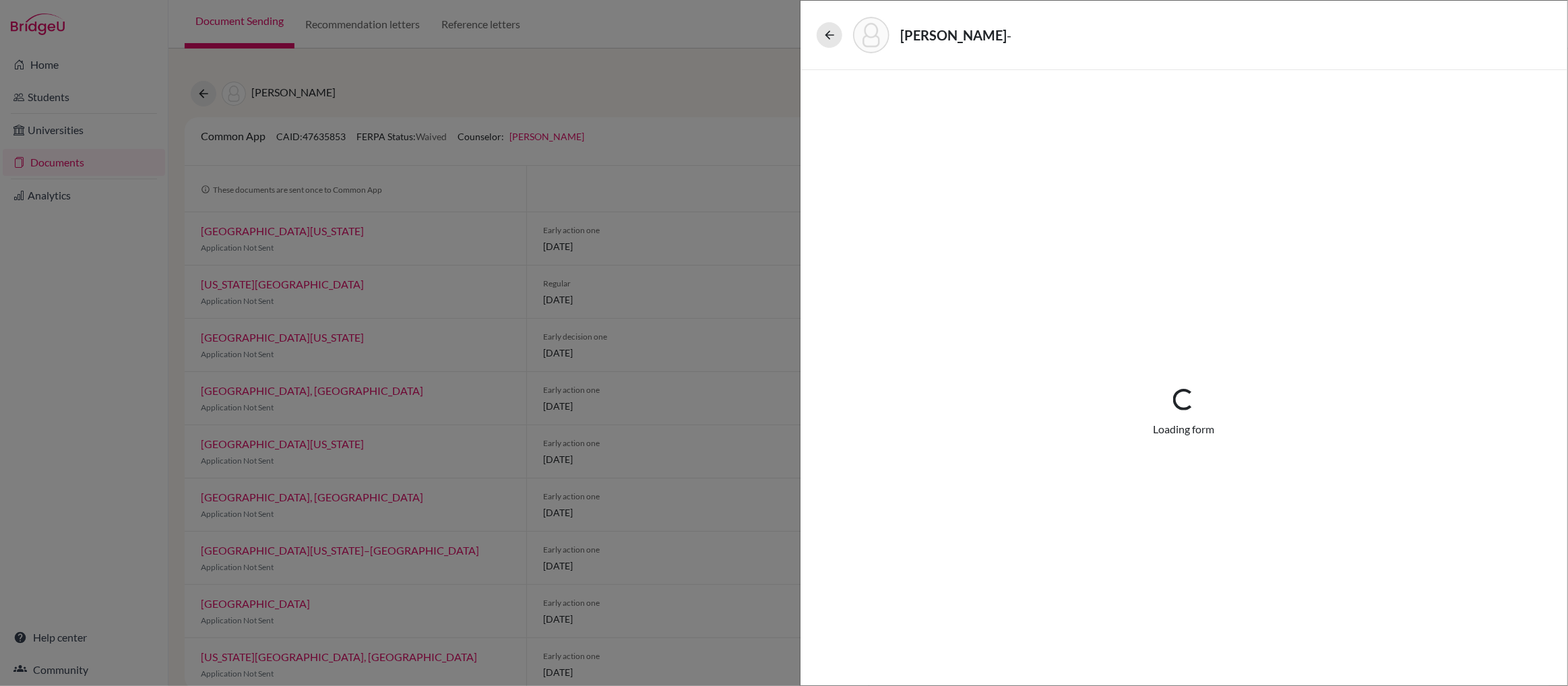
select select "4"
select select "687297"
select select "677233"
select select "672597"
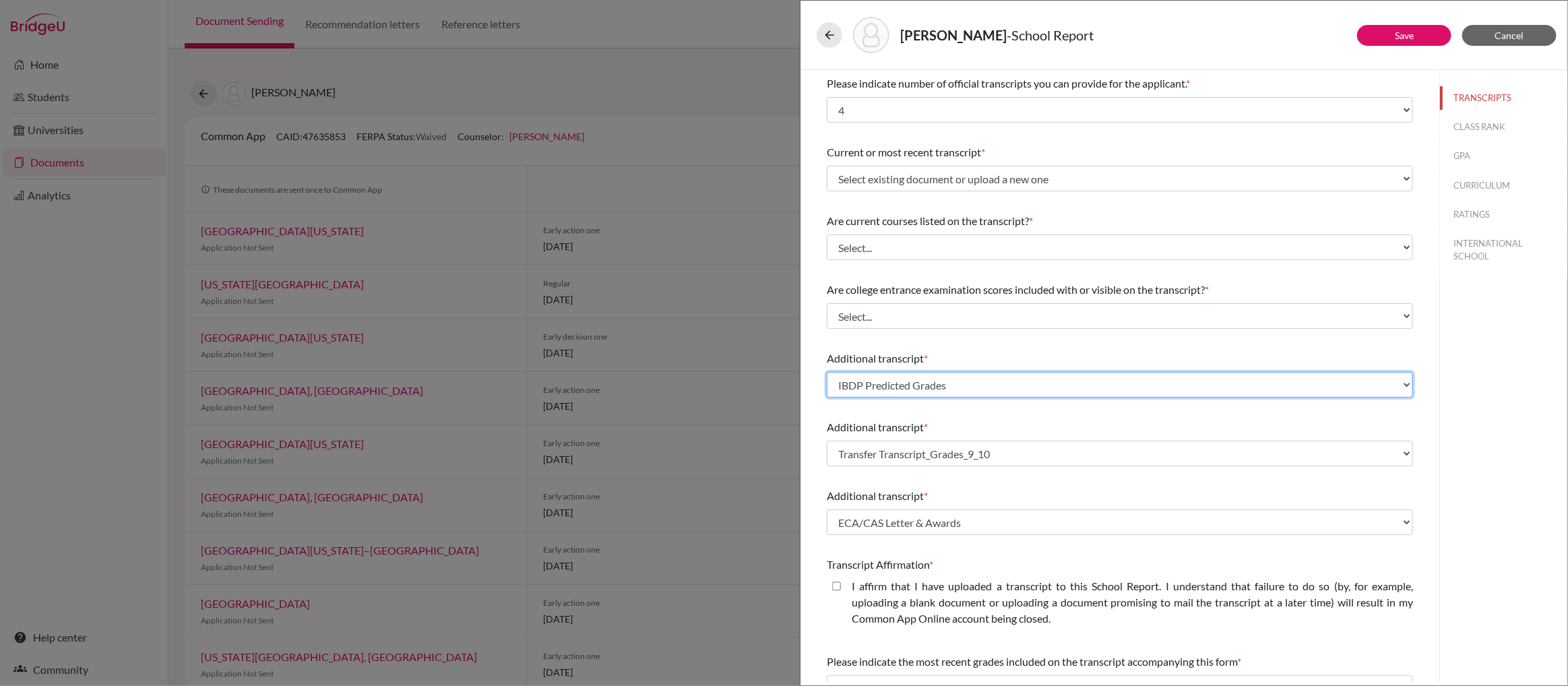
click at [1407, 383] on select "Select existing document or upload a new one Transfer Transcript_Grades_9_10 EC…" at bounding box center [1120, 385] width 586 height 26
select select "Upload New File"
click at [827, 372] on select "Select existing document or upload a new one Transfer Transcript_Grades_9_10 EC…" at bounding box center [1120, 385] width 586 height 26
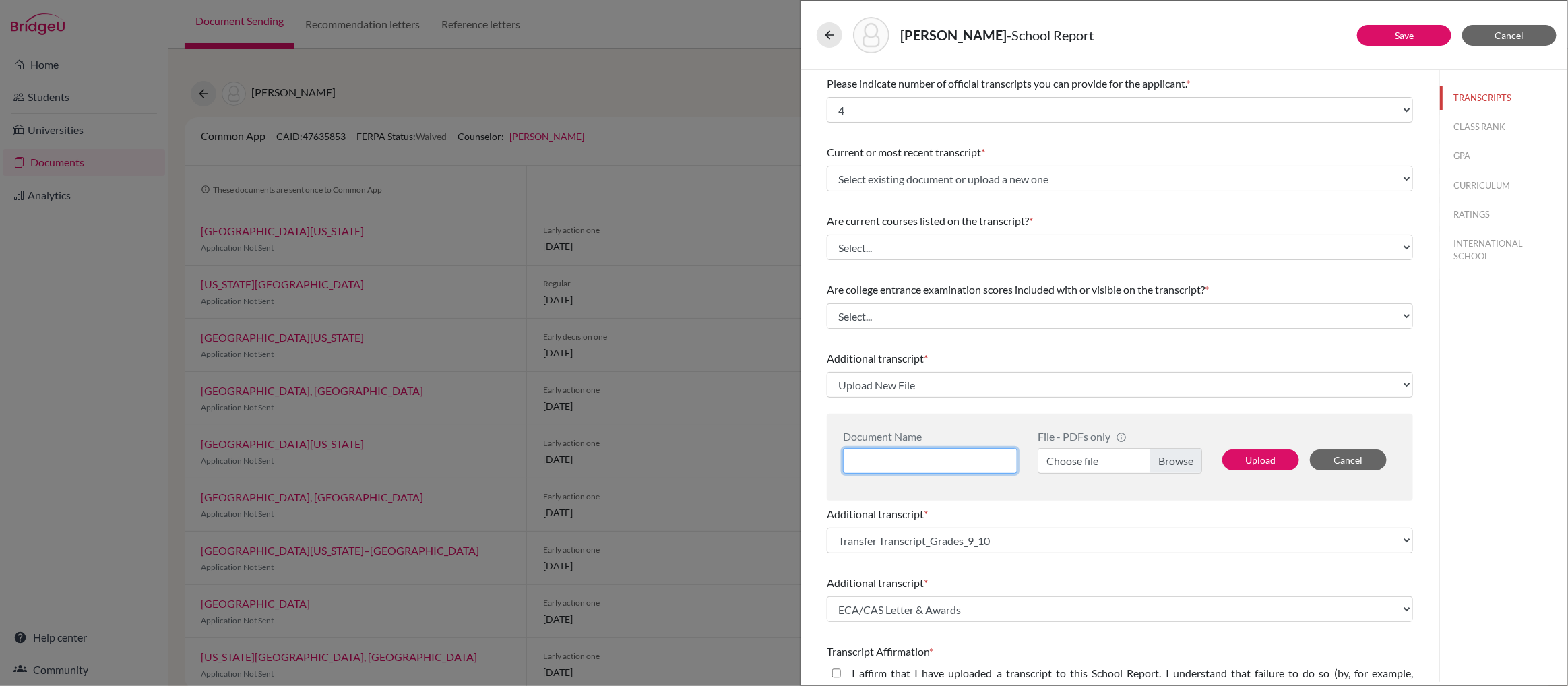
click at [899, 463] on input at bounding box center [931, 461] width 175 height 26
type input "IBDP Predicted Grades"
click at [1176, 461] on label "Choose file" at bounding box center [1120, 461] width 164 height 26
click at [1176, 461] on input "Choose file" at bounding box center [1120, 461] width 164 height 26
click at [1259, 459] on button "Upload" at bounding box center [1261, 459] width 77 height 21
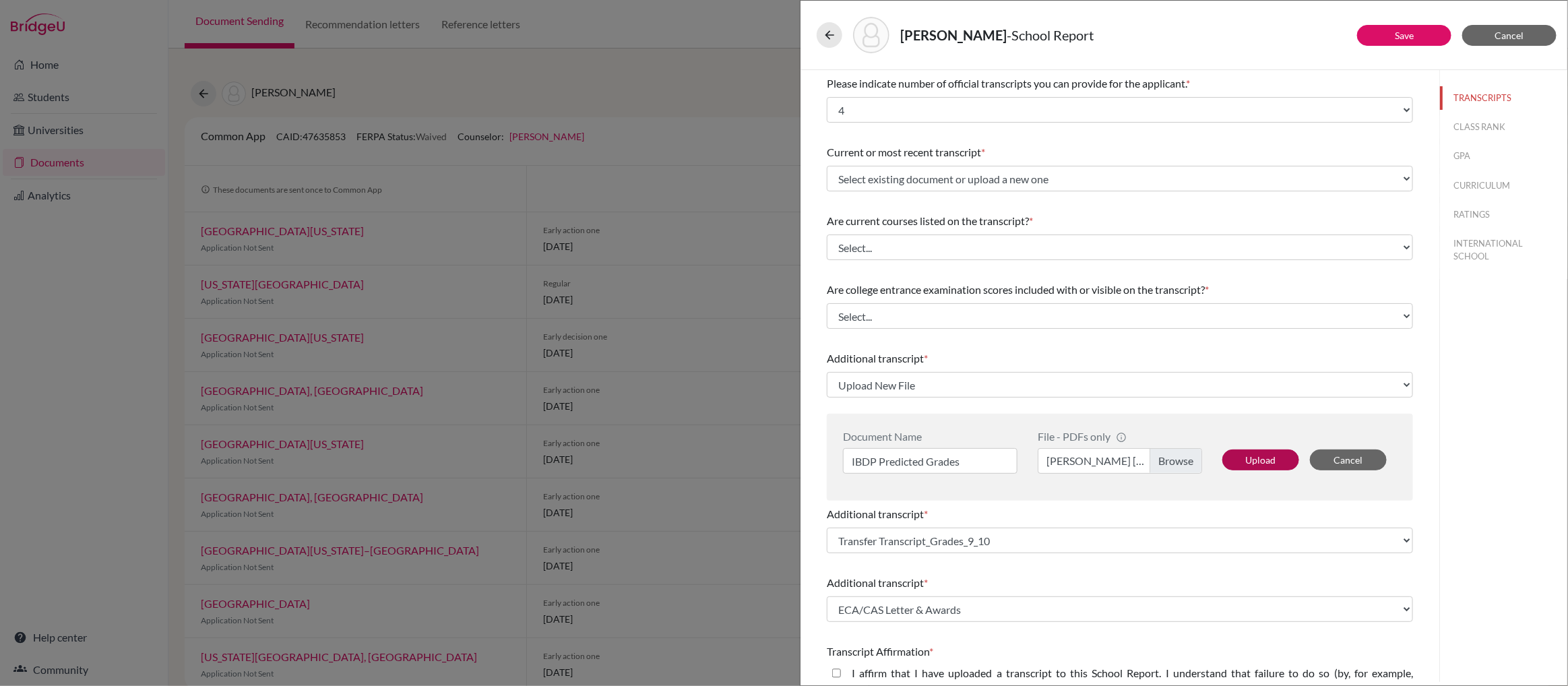
select select "688718"
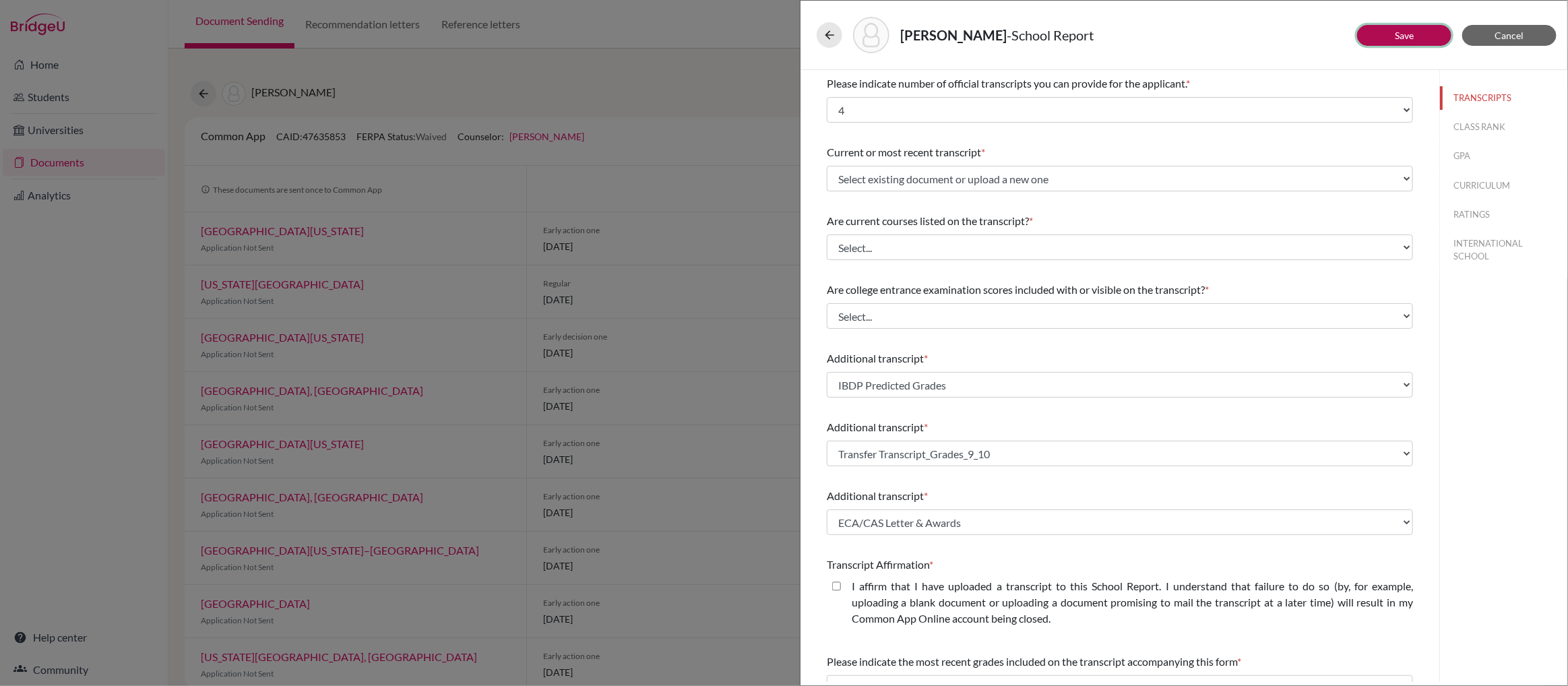
click at [1399, 38] on link "Save" at bounding box center [1405, 35] width 19 height 11
